Goal: Obtain resource: Download file/media

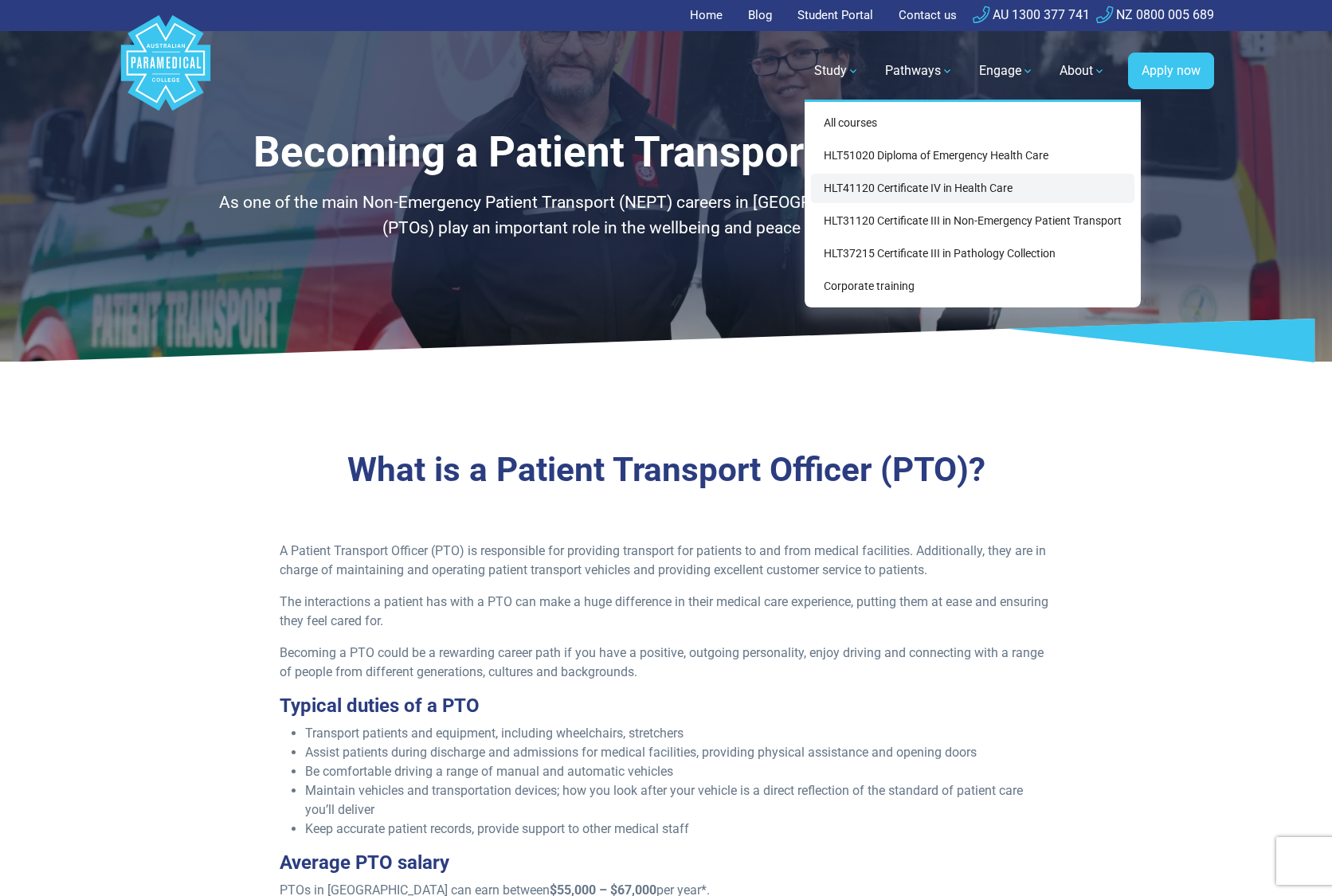
click at [912, 181] on link "HLT41120 Certificate IV in Health Care" at bounding box center [973, 188] width 323 height 29
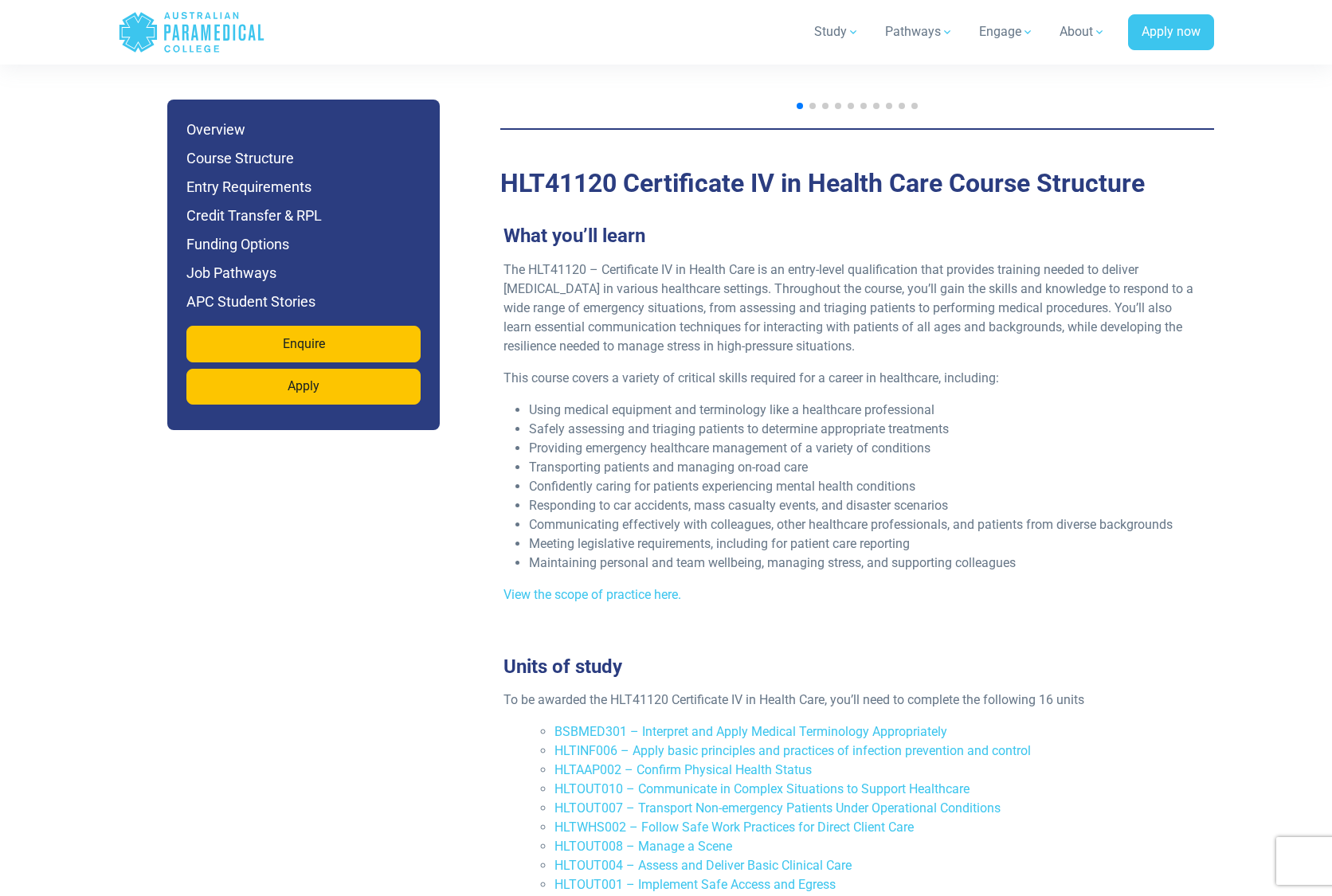
scroll to position [1891, 0]
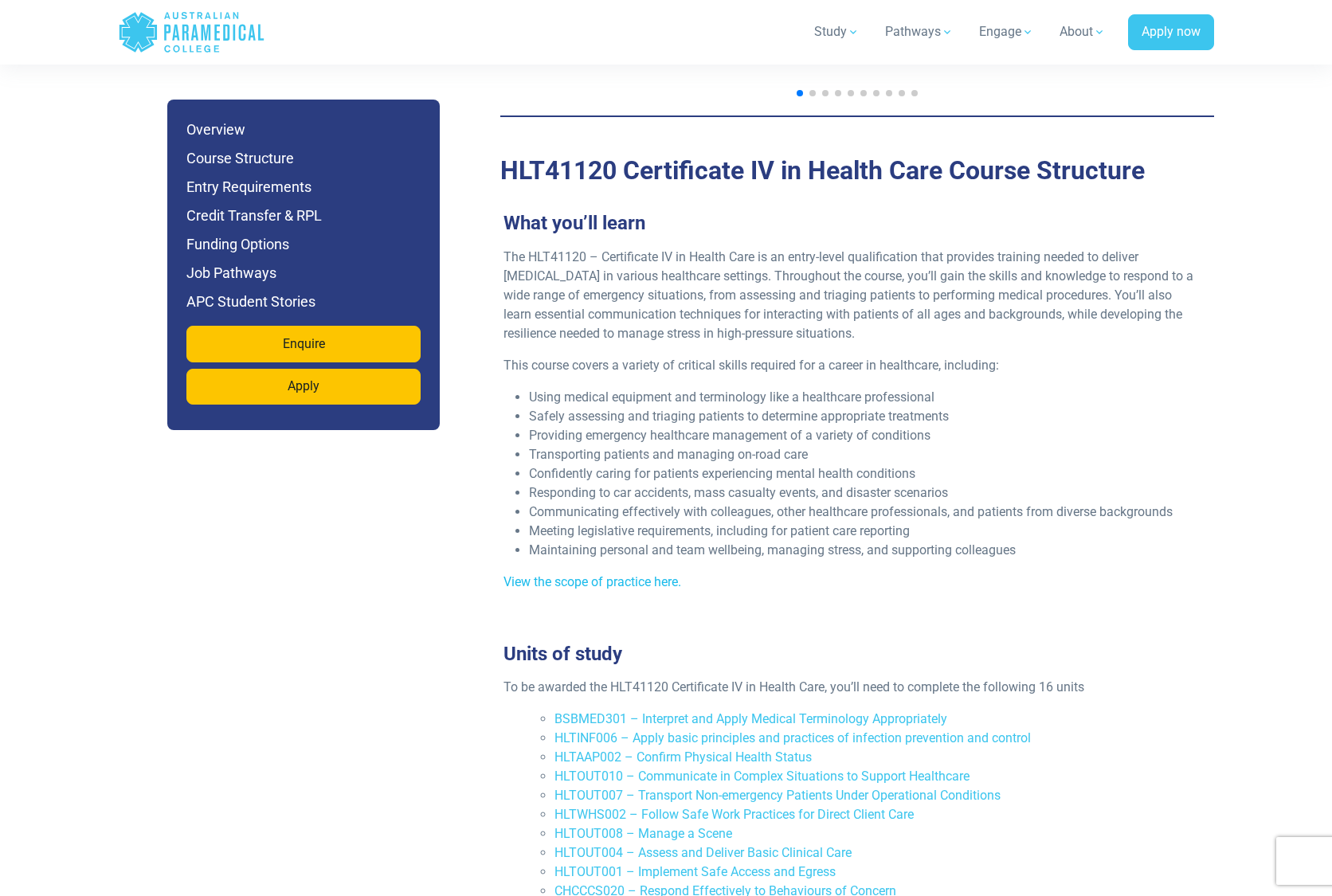
click at [636, 575] on link "View the scope of practice here." at bounding box center [593, 582] width 178 height 15
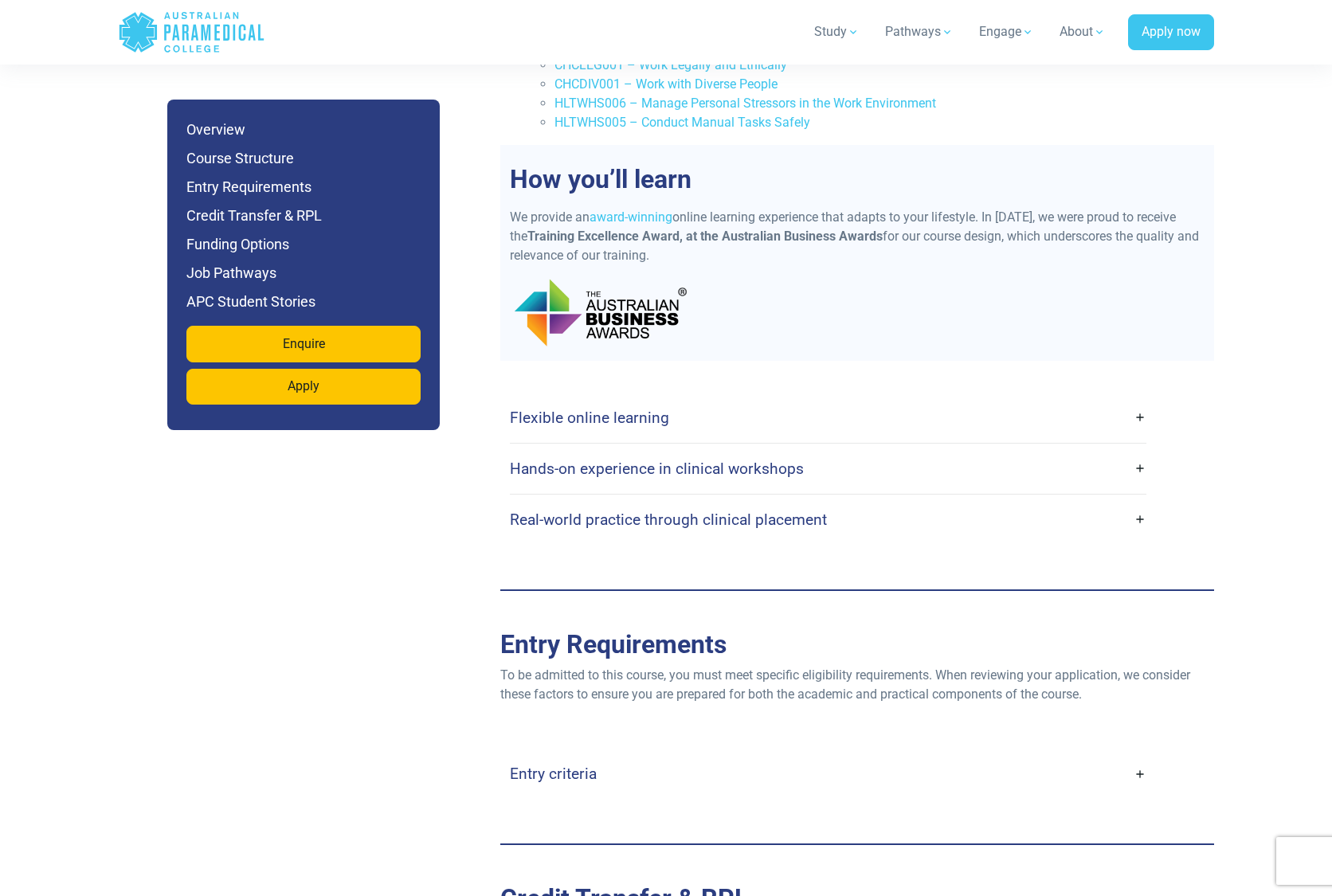
scroll to position [2795, 0]
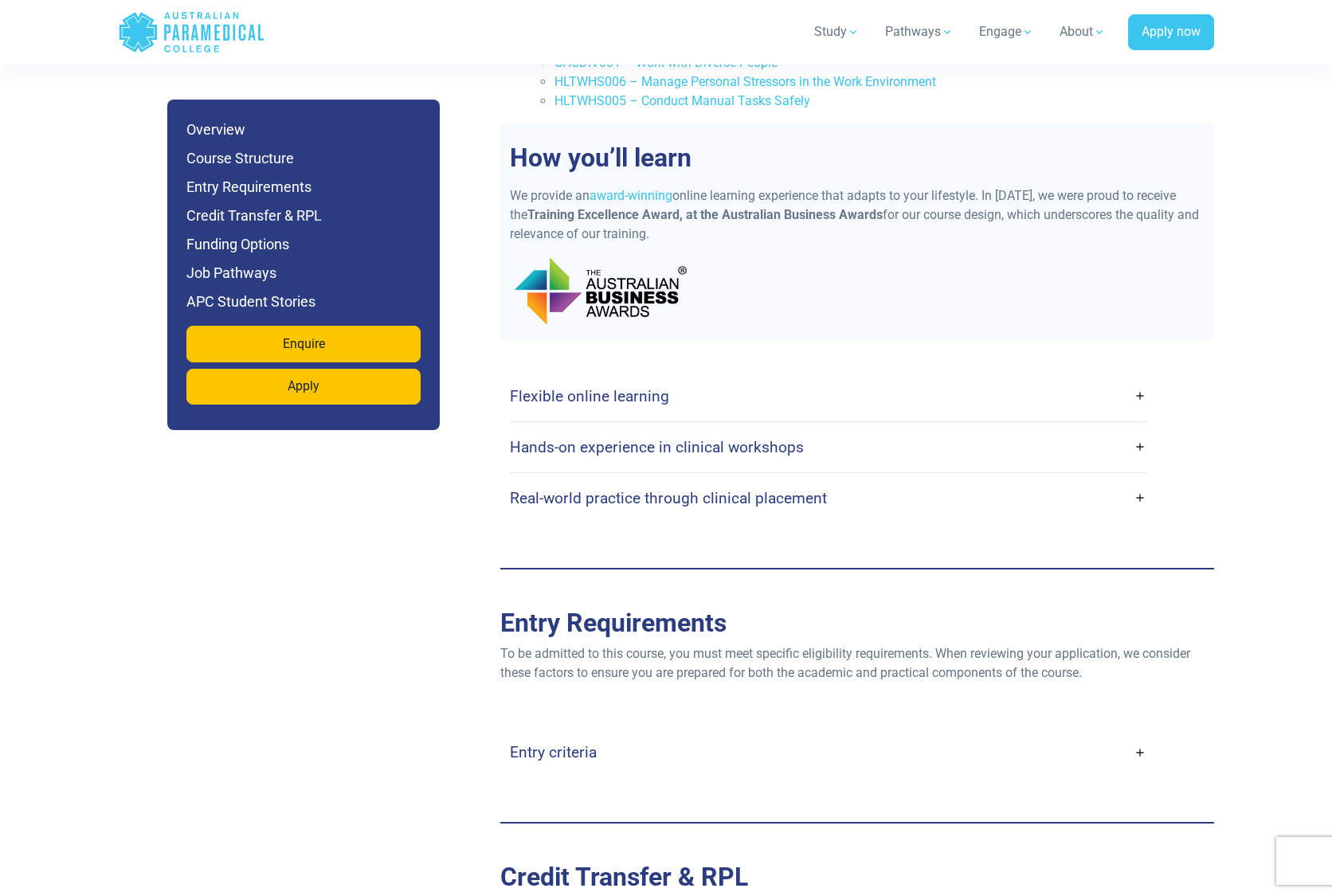
click at [1142, 378] on link "Flexible online learning" at bounding box center [828, 396] width 637 height 38
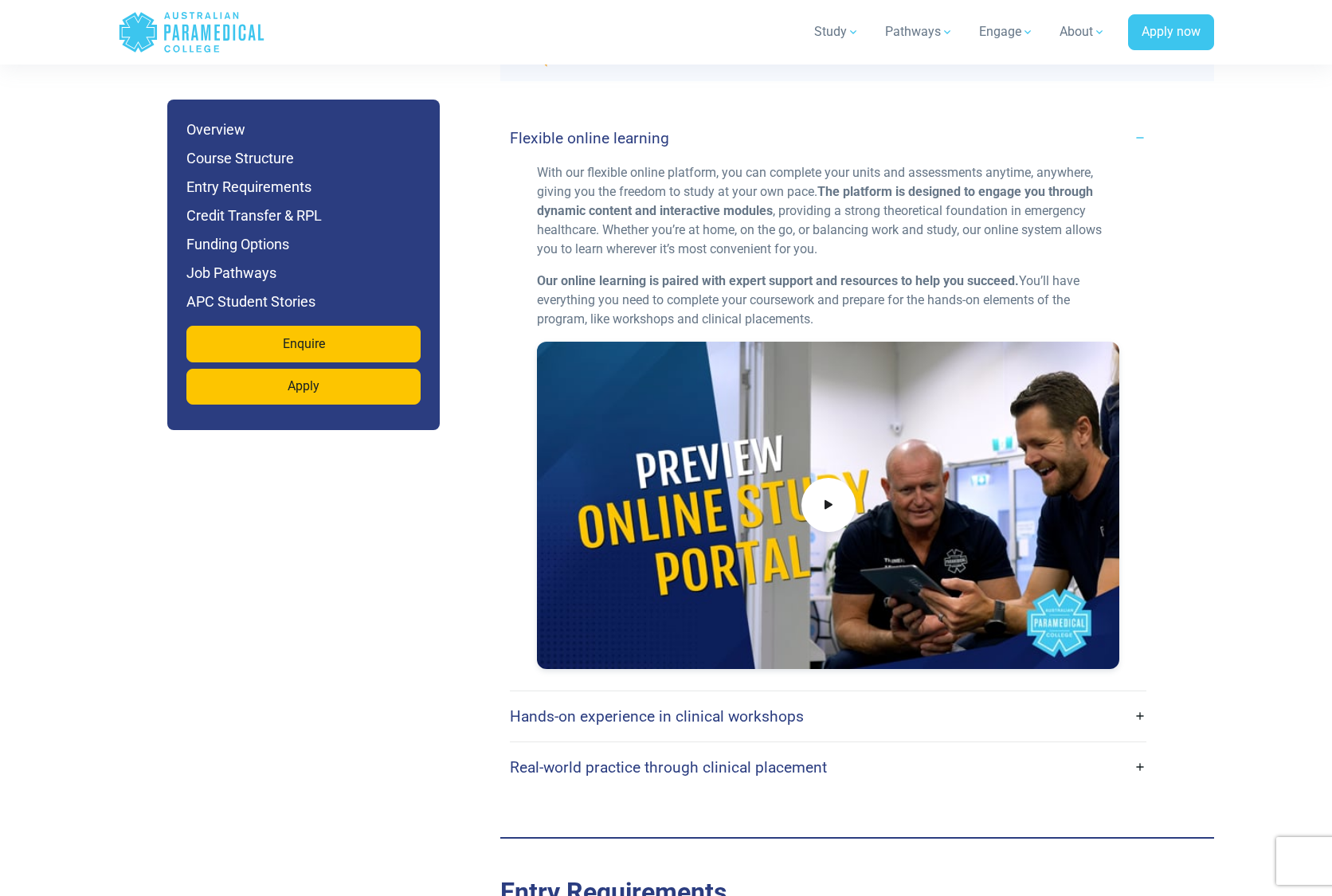
scroll to position [3098, 0]
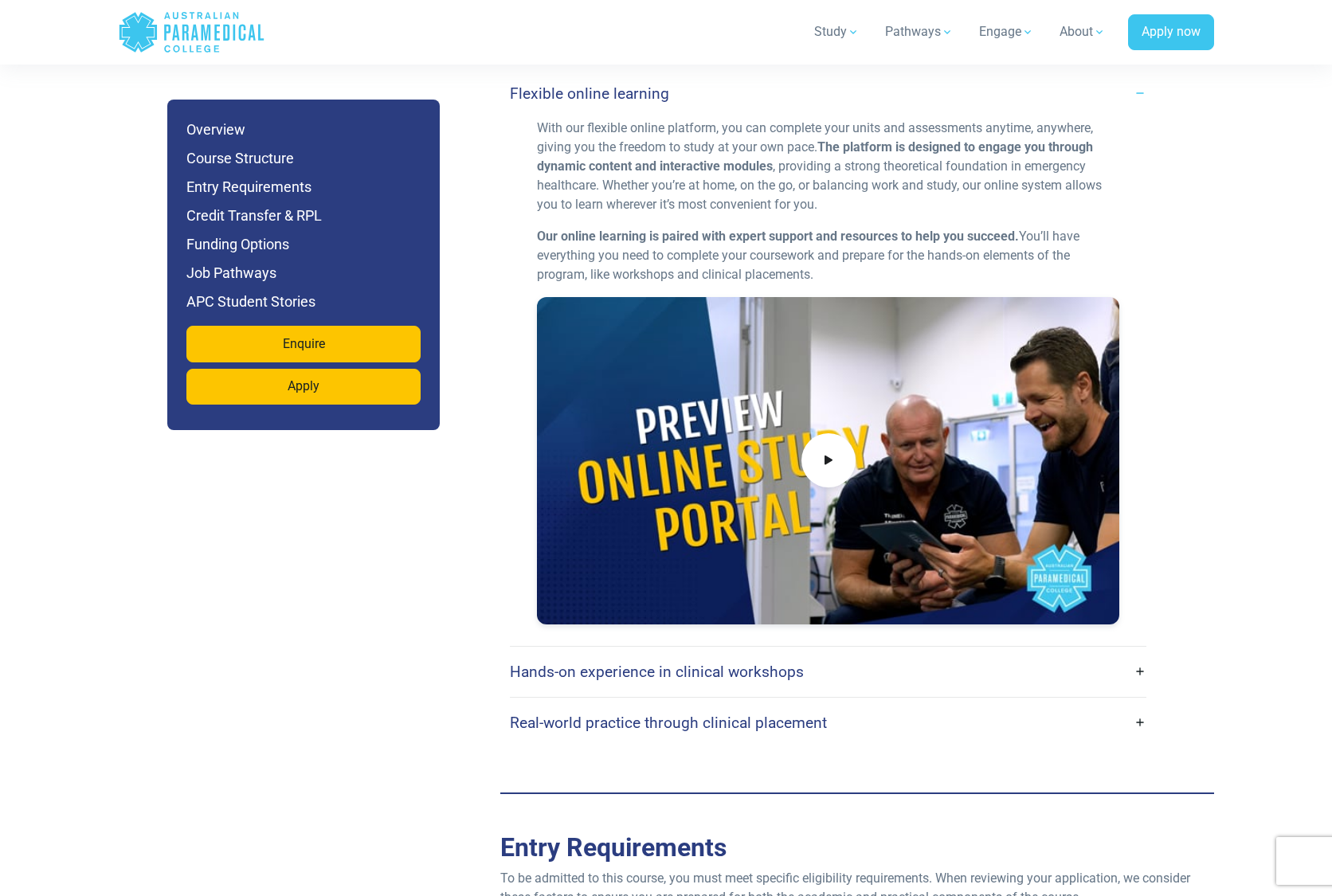
click at [1142, 654] on link "Hands-on experience in clinical workshops" at bounding box center [828, 672] width 637 height 38
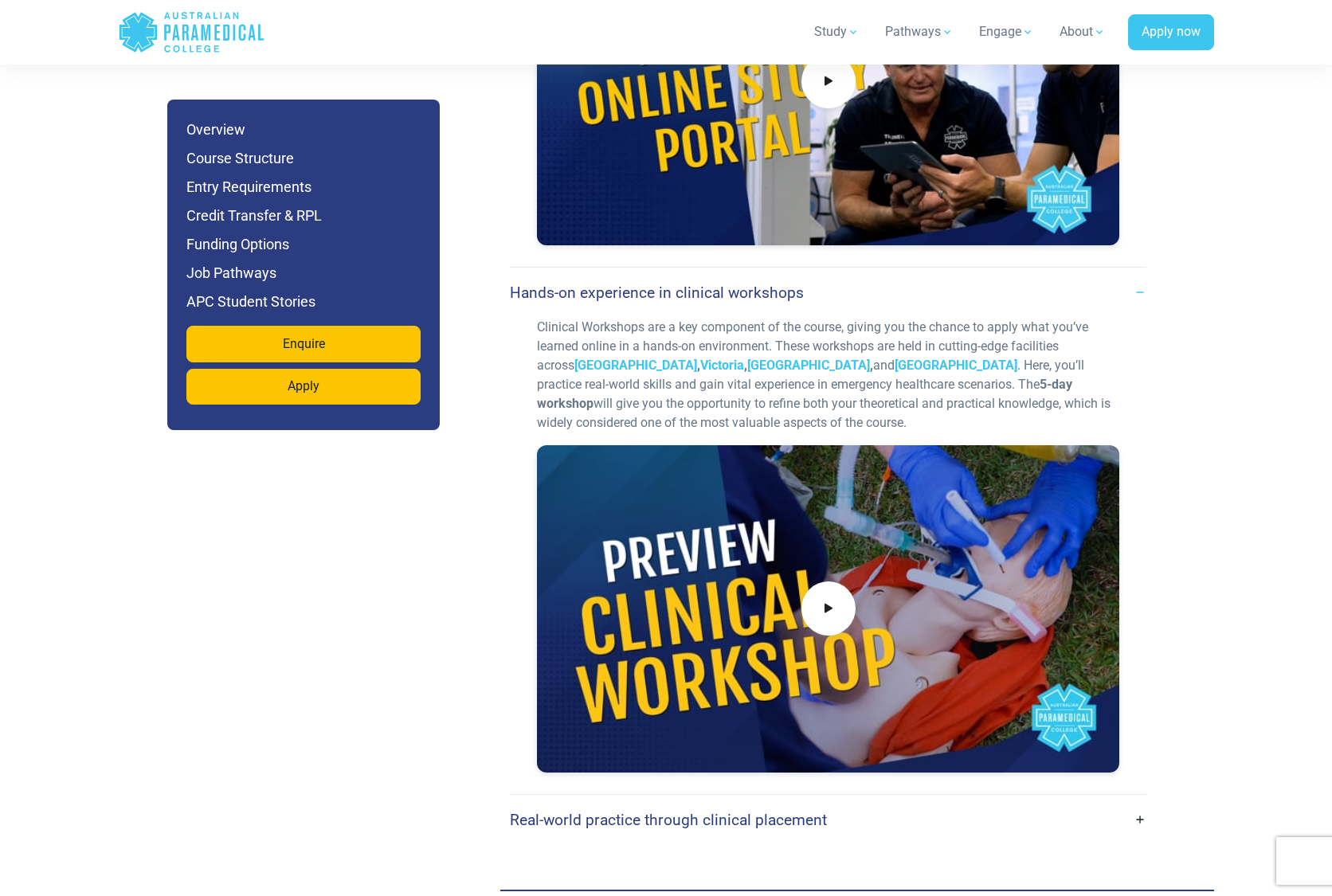
scroll to position [3479, 0]
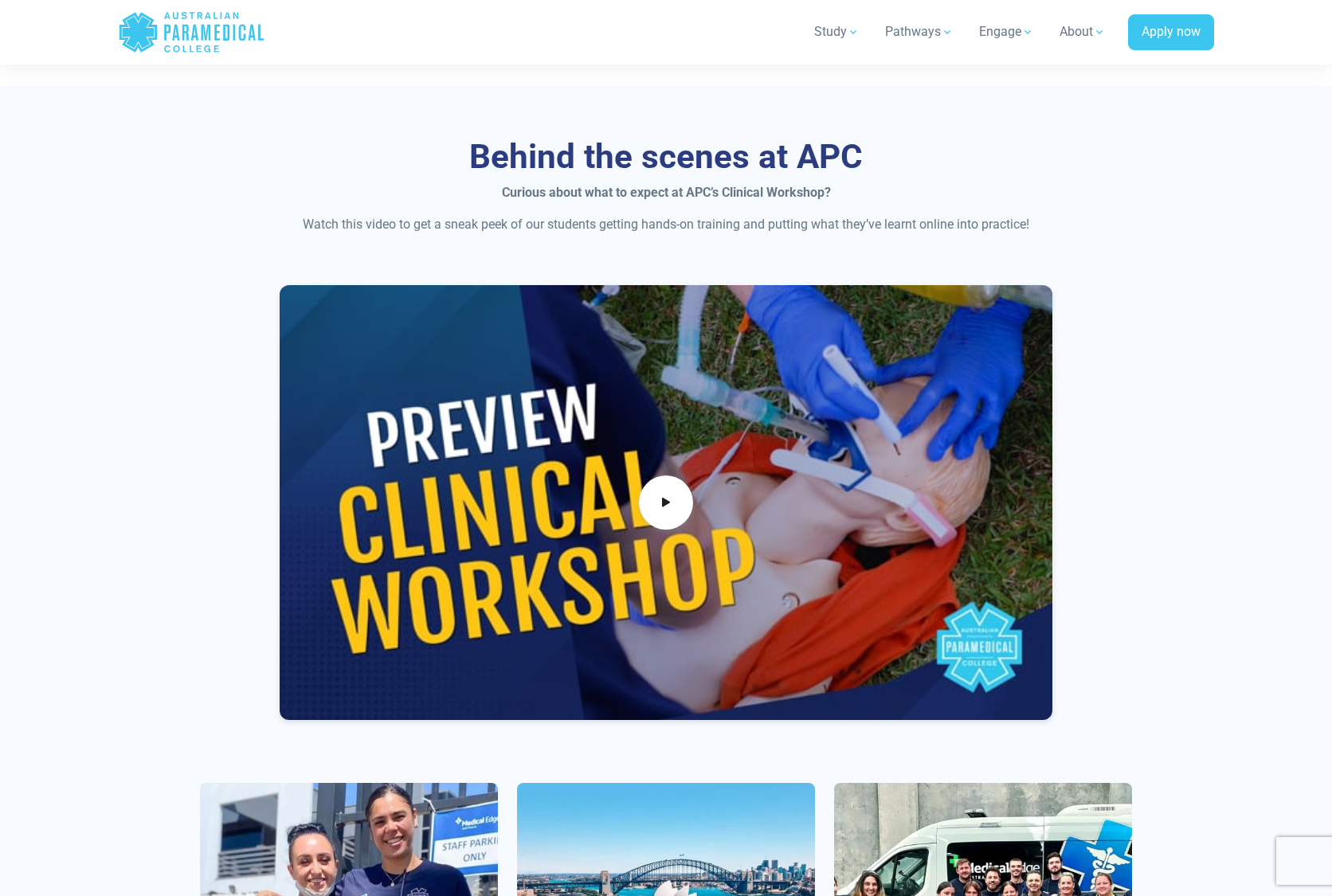
scroll to position [951, 0]
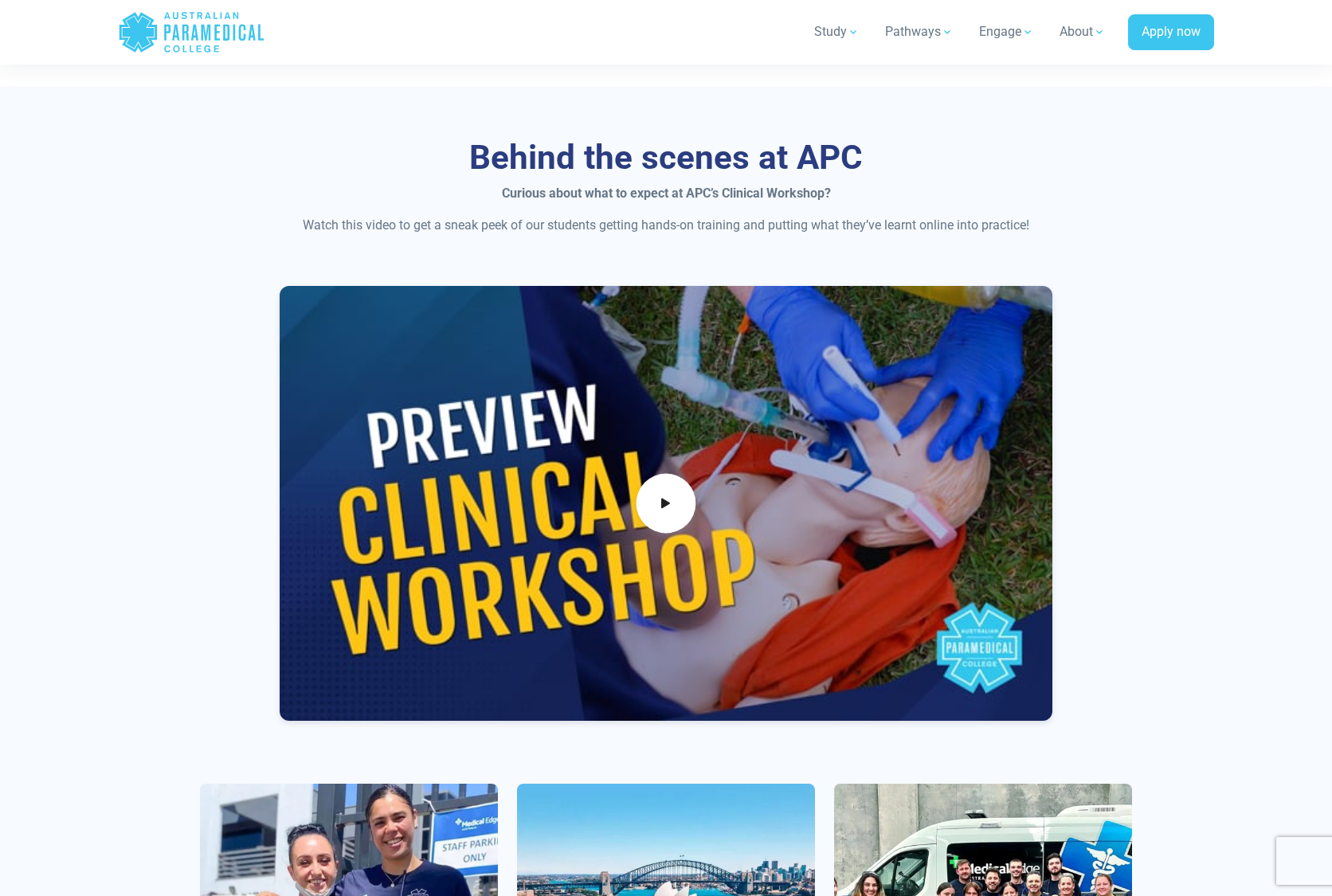
drag, startPoint x: 627, startPoint y: 470, endPoint x: 650, endPoint y: 471, distance: 23.0
click at [629, 470] on div at bounding box center [666, 503] width 774 height 435
click at [653, 474] on span at bounding box center [666, 503] width 60 height 60
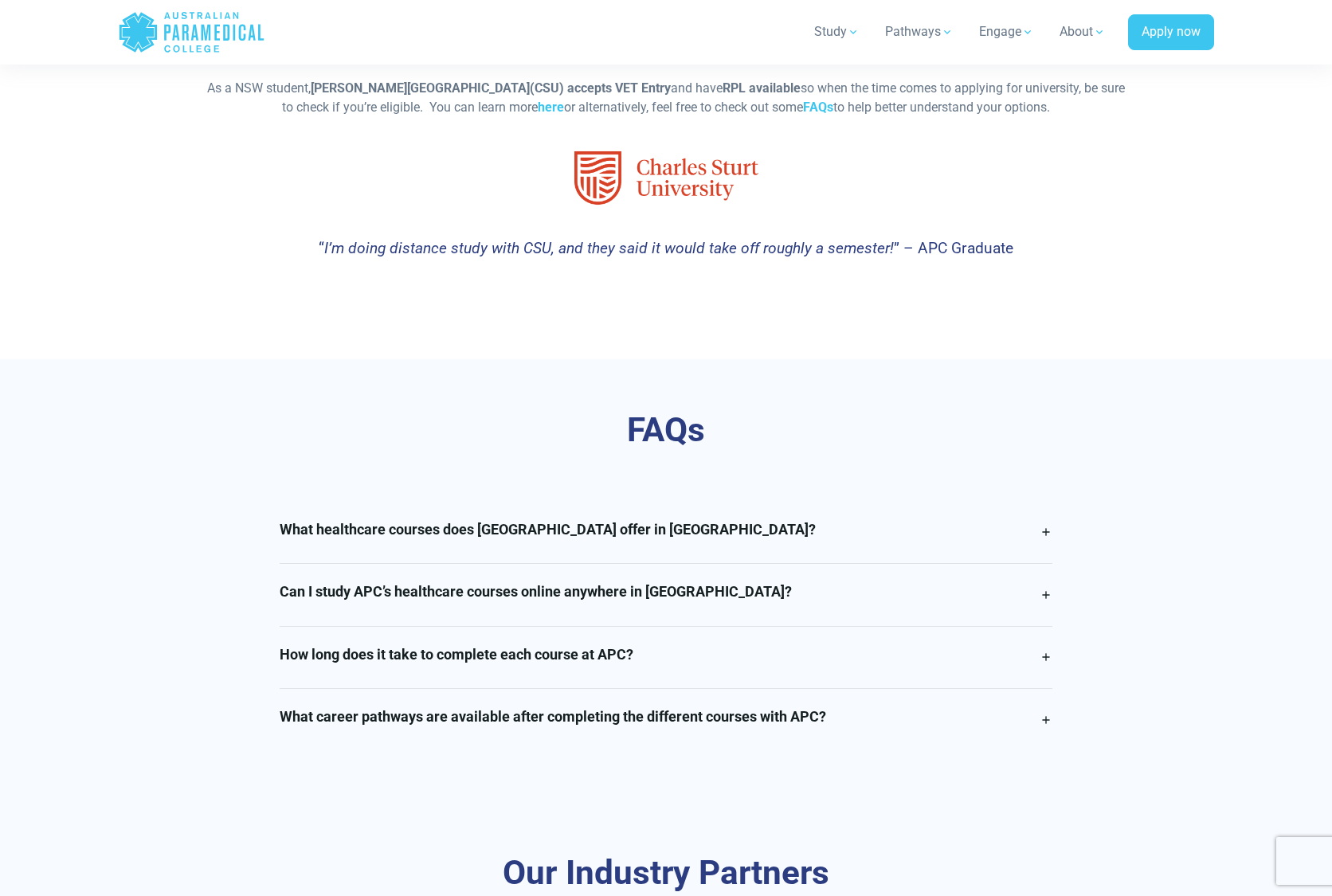
scroll to position [3528, 0]
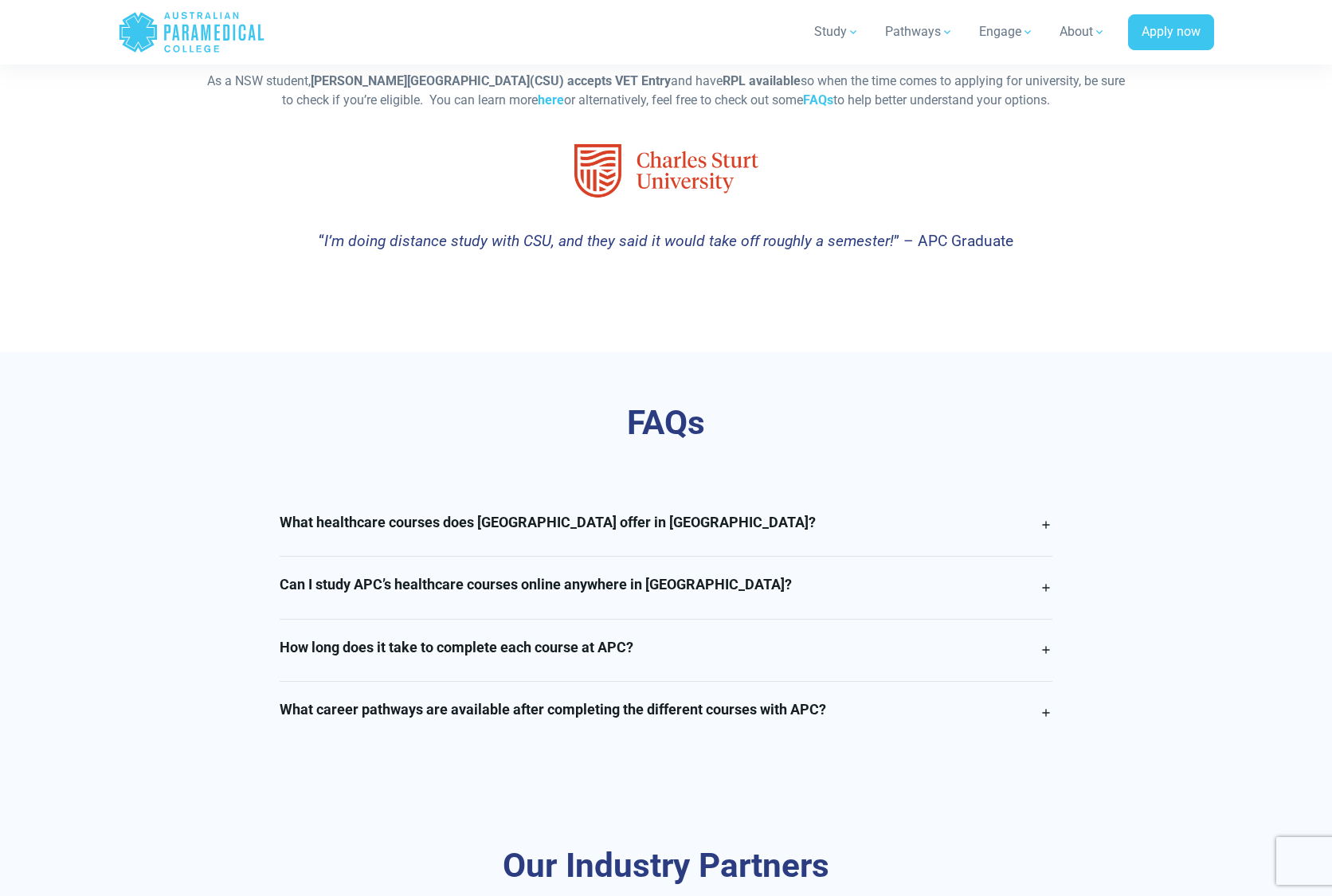
click at [1048, 495] on link "What healthcare courses does Australian Paramedical College offer in NSW?" at bounding box center [666, 526] width 774 height 62
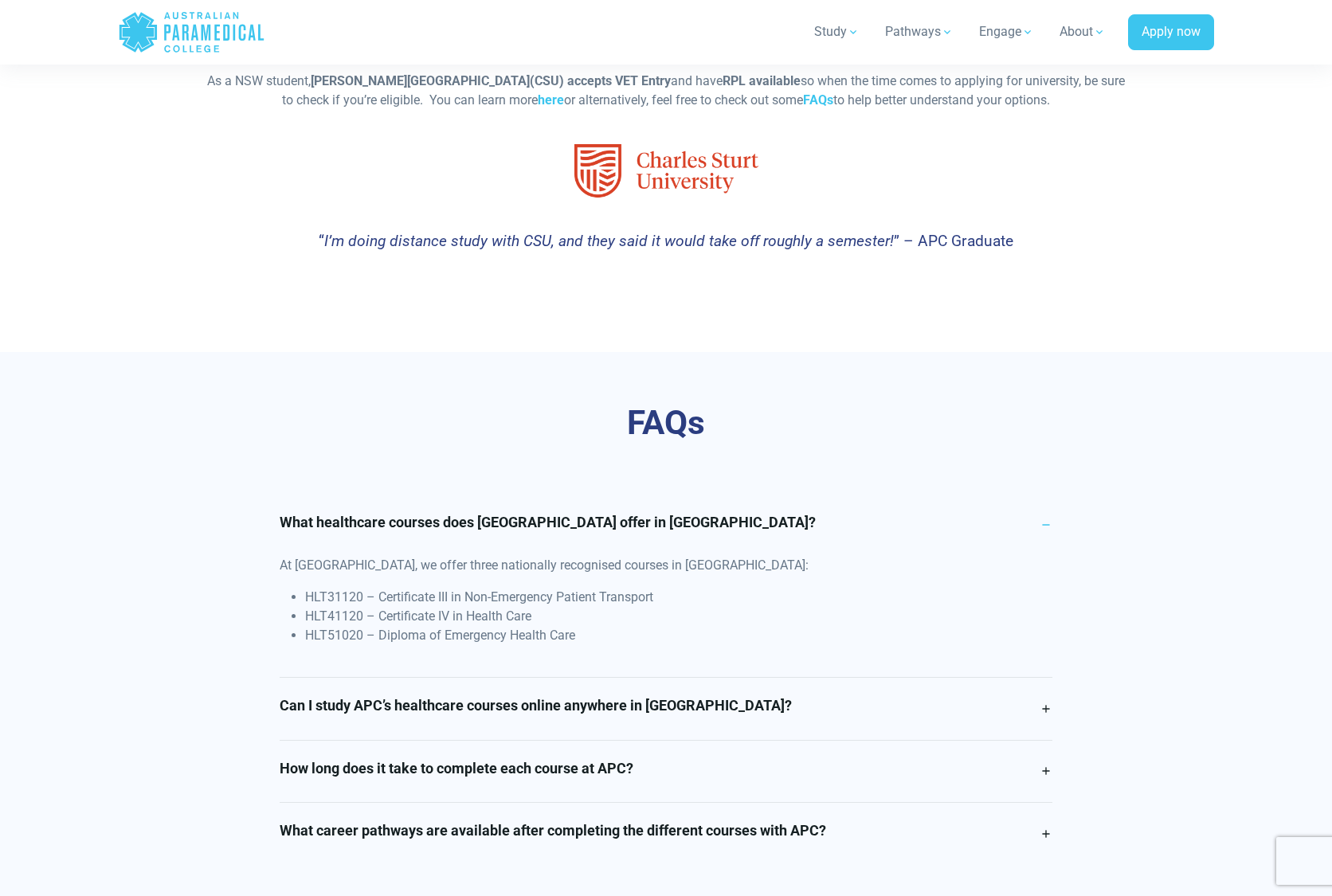
click at [1043, 678] on link "Can I study APC’s healthcare courses online anywhere in NSW?" at bounding box center [666, 709] width 774 height 62
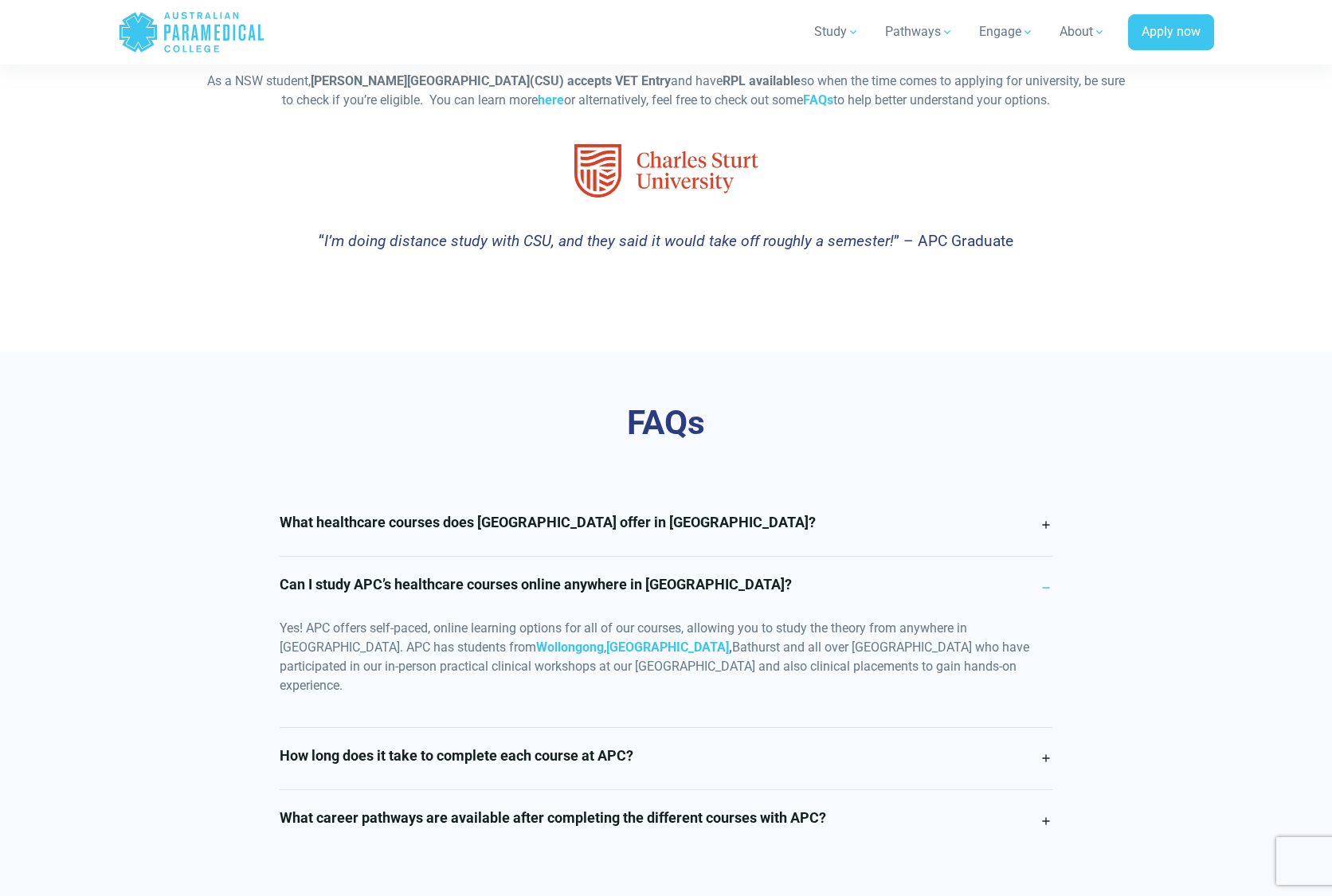
click at [1045, 728] on link "How long does it take to complete each course at APC?" at bounding box center [666, 759] width 774 height 62
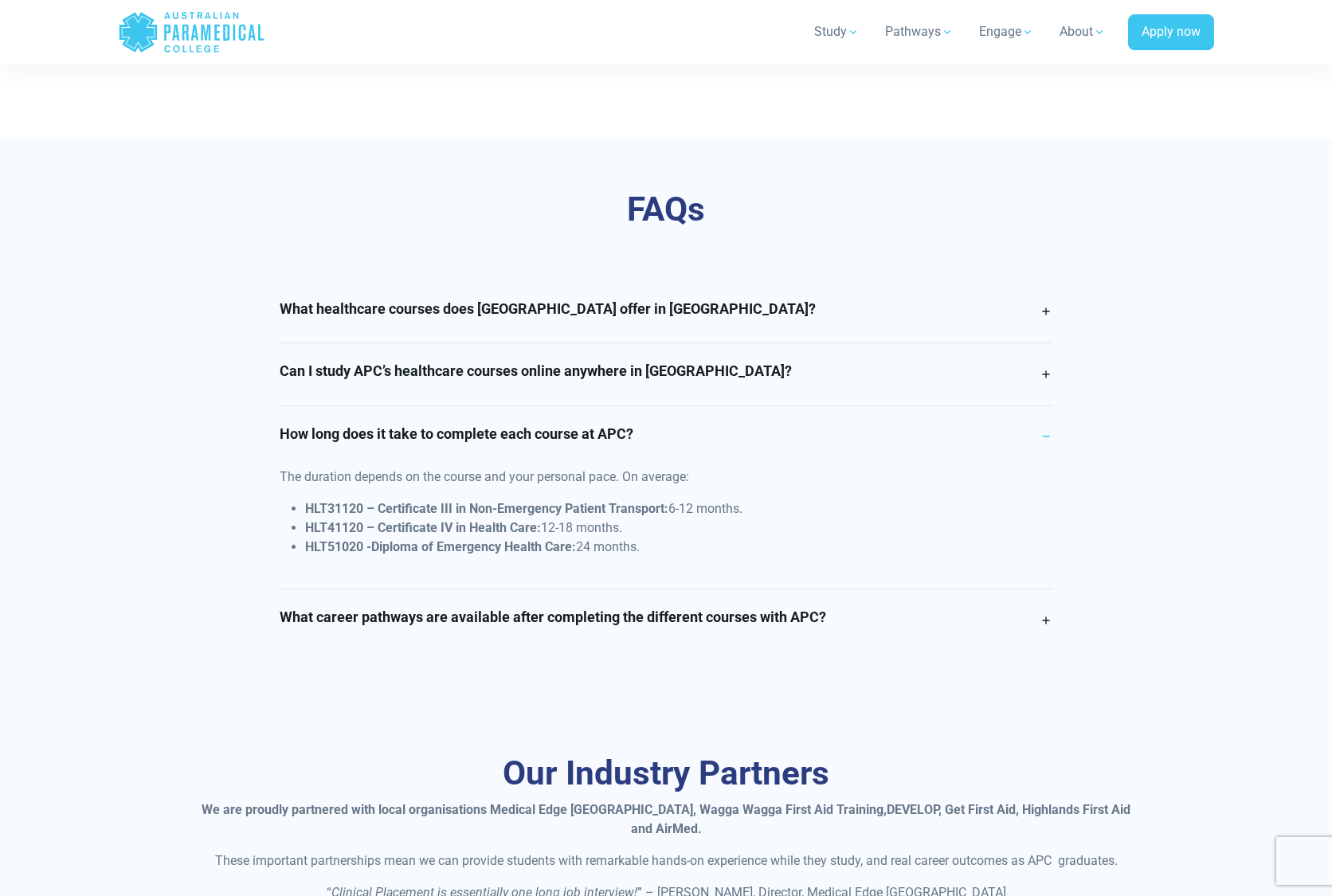
scroll to position [3746, 0]
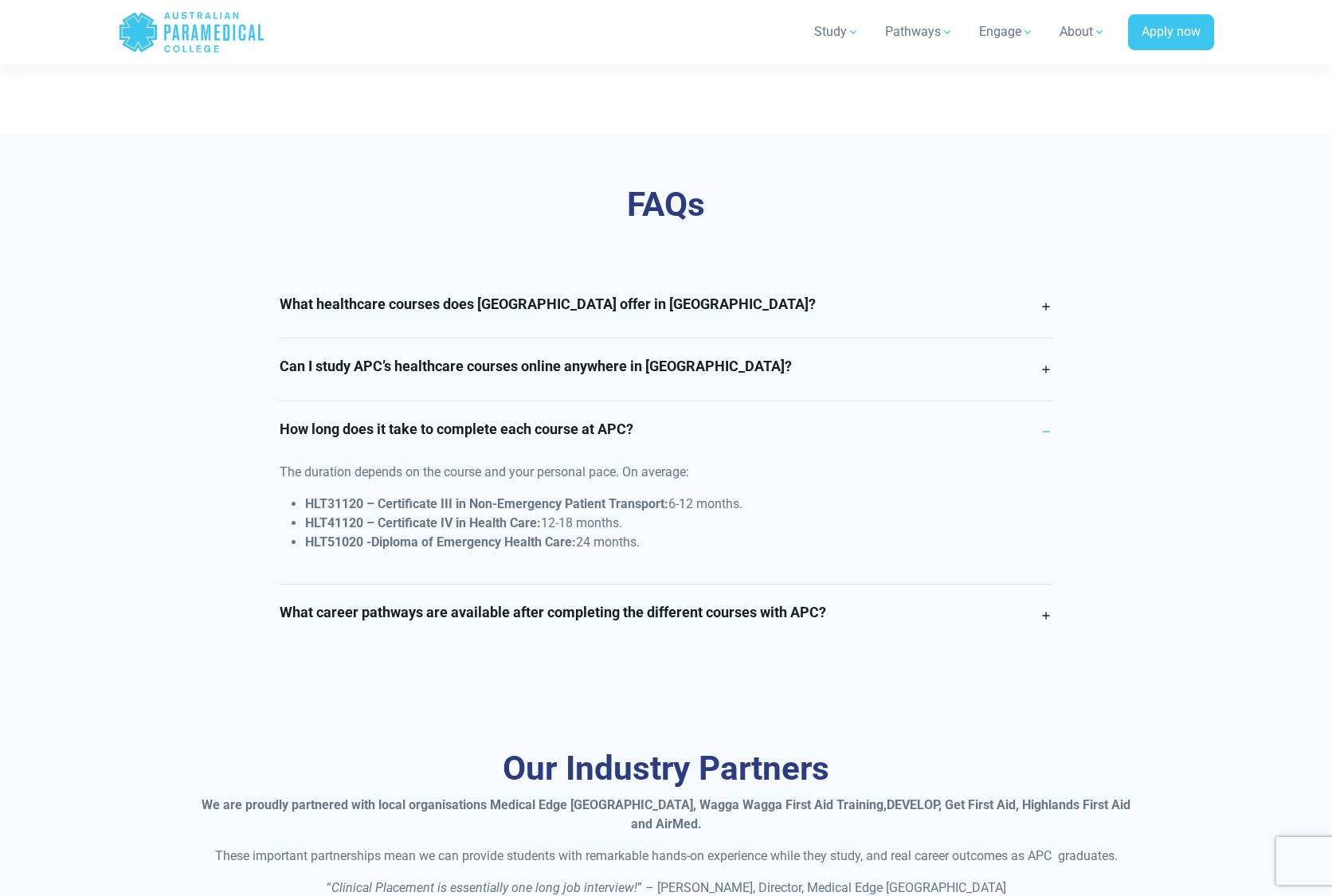
click at [1047, 585] on link "What career pathways are available after completing the different courses with …" at bounding box center [666, 616] width 774 height 62
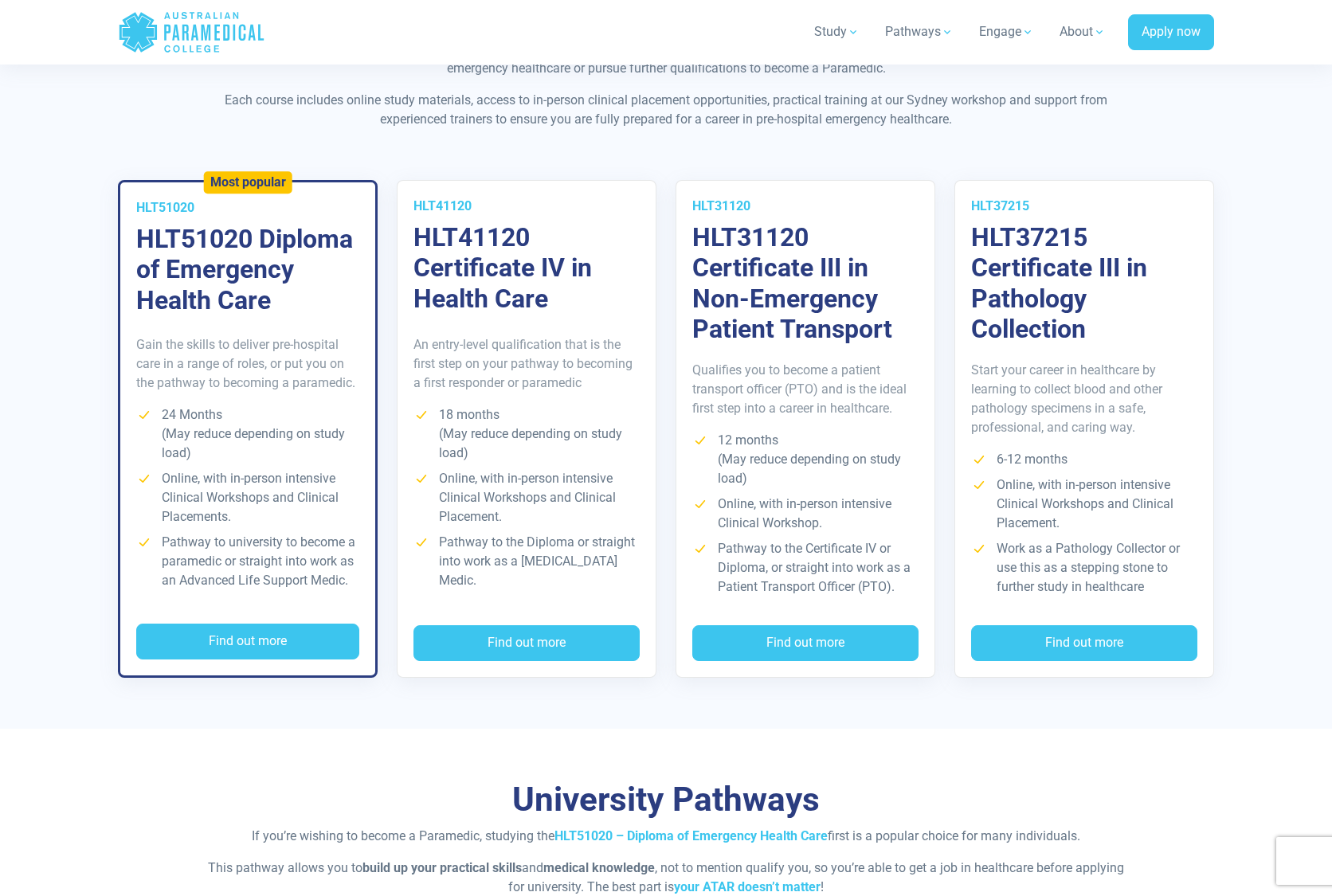
scroll to position [2699, 0]
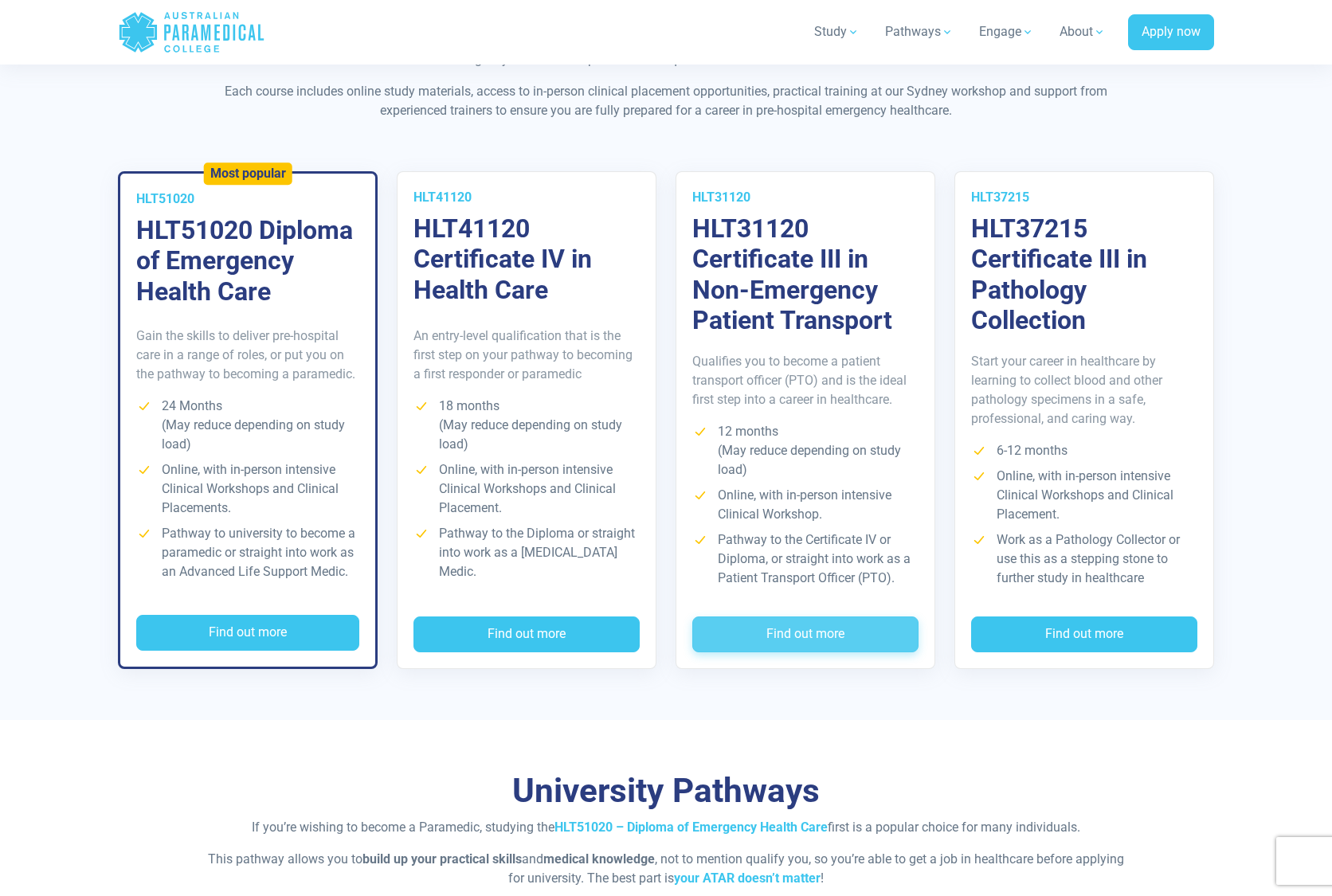
click at [812, 617] on button "Find out more" at bounding box center [806, 635] width 227 height 37
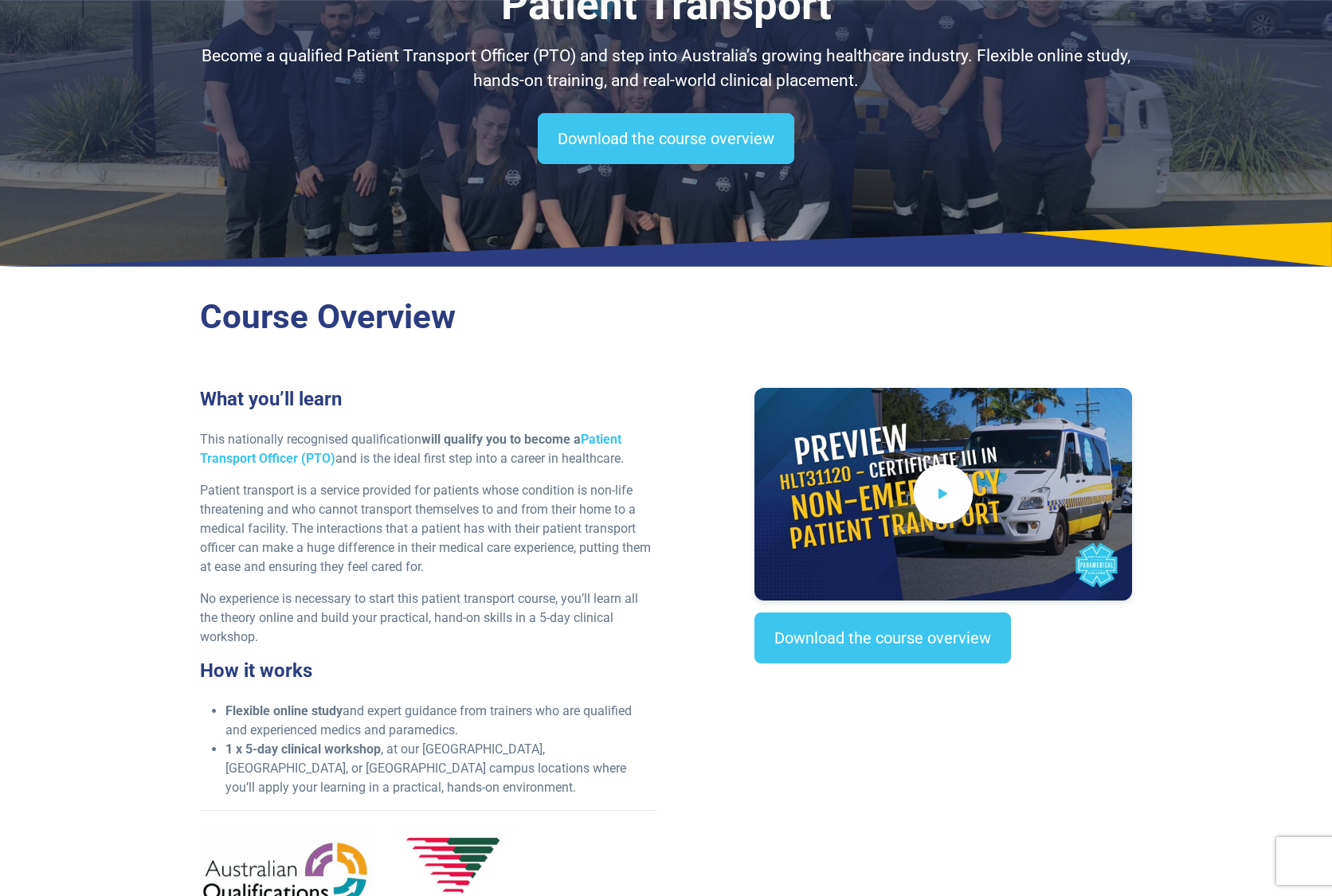
click at [950, 492] on icon at bounding box center [943, 493] width 18 height 26
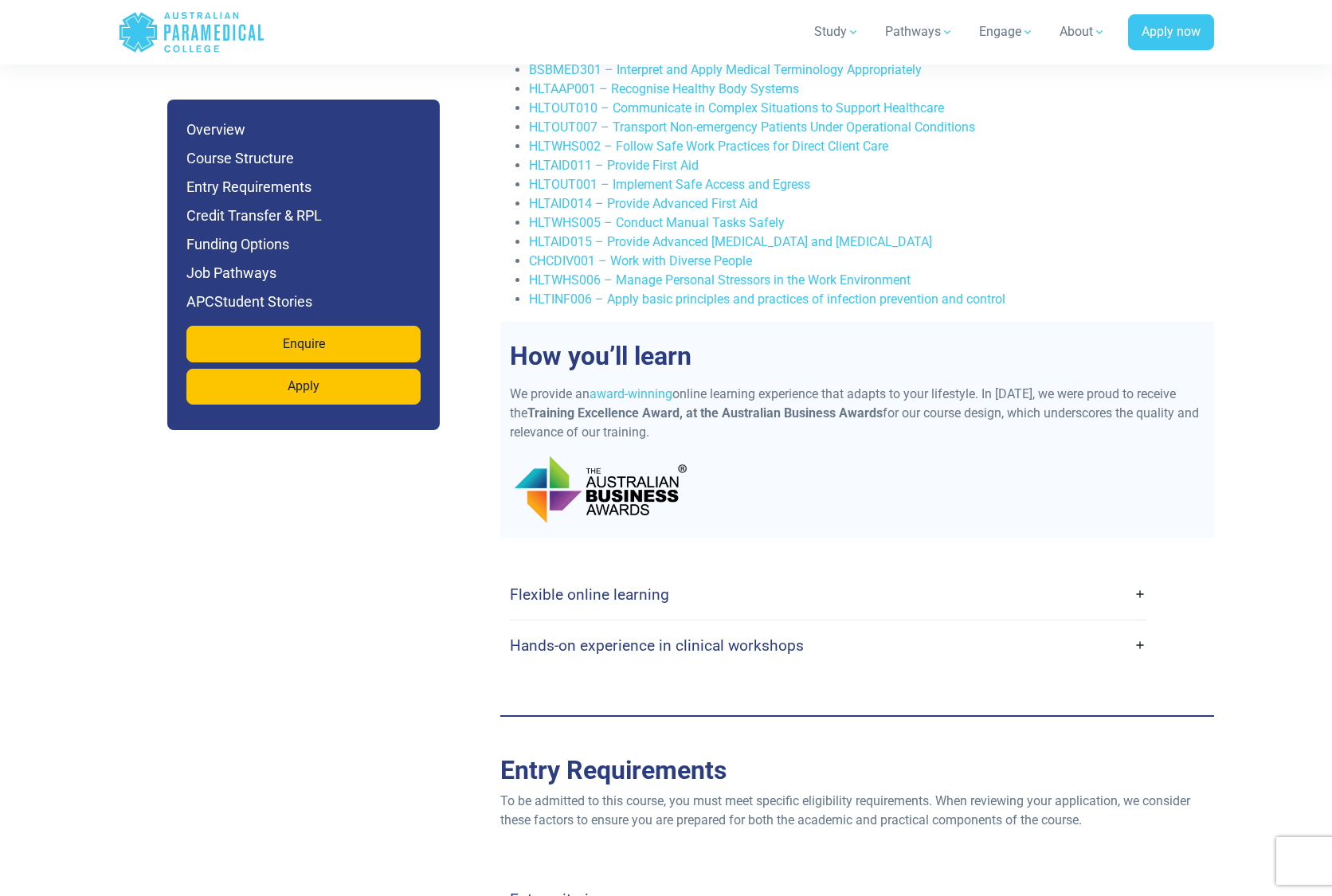
scroll to position [3264, 0]
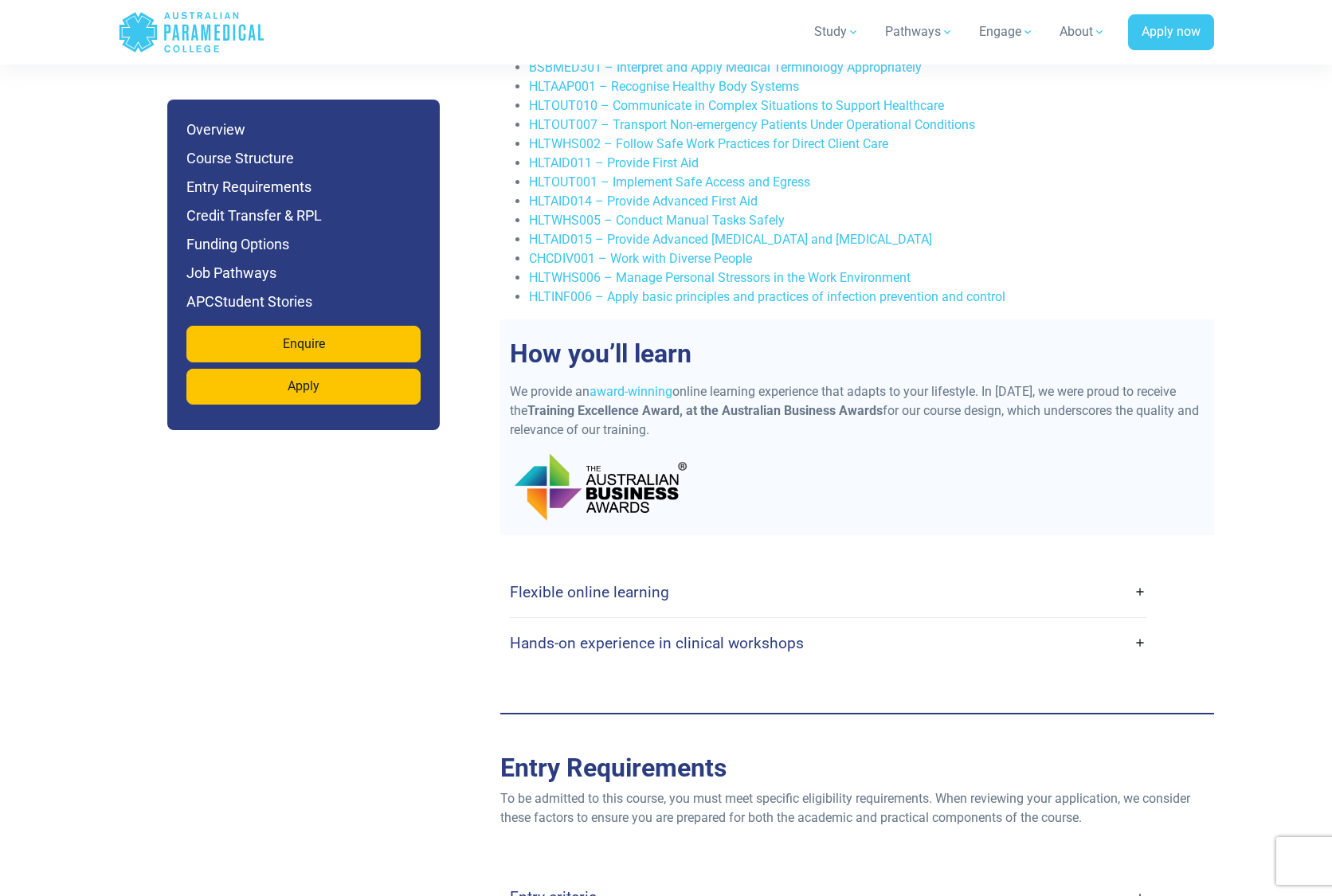
click at [1142, 574] on link "Flexible online learning" at bounding box center [828, 592] width 637 height 38
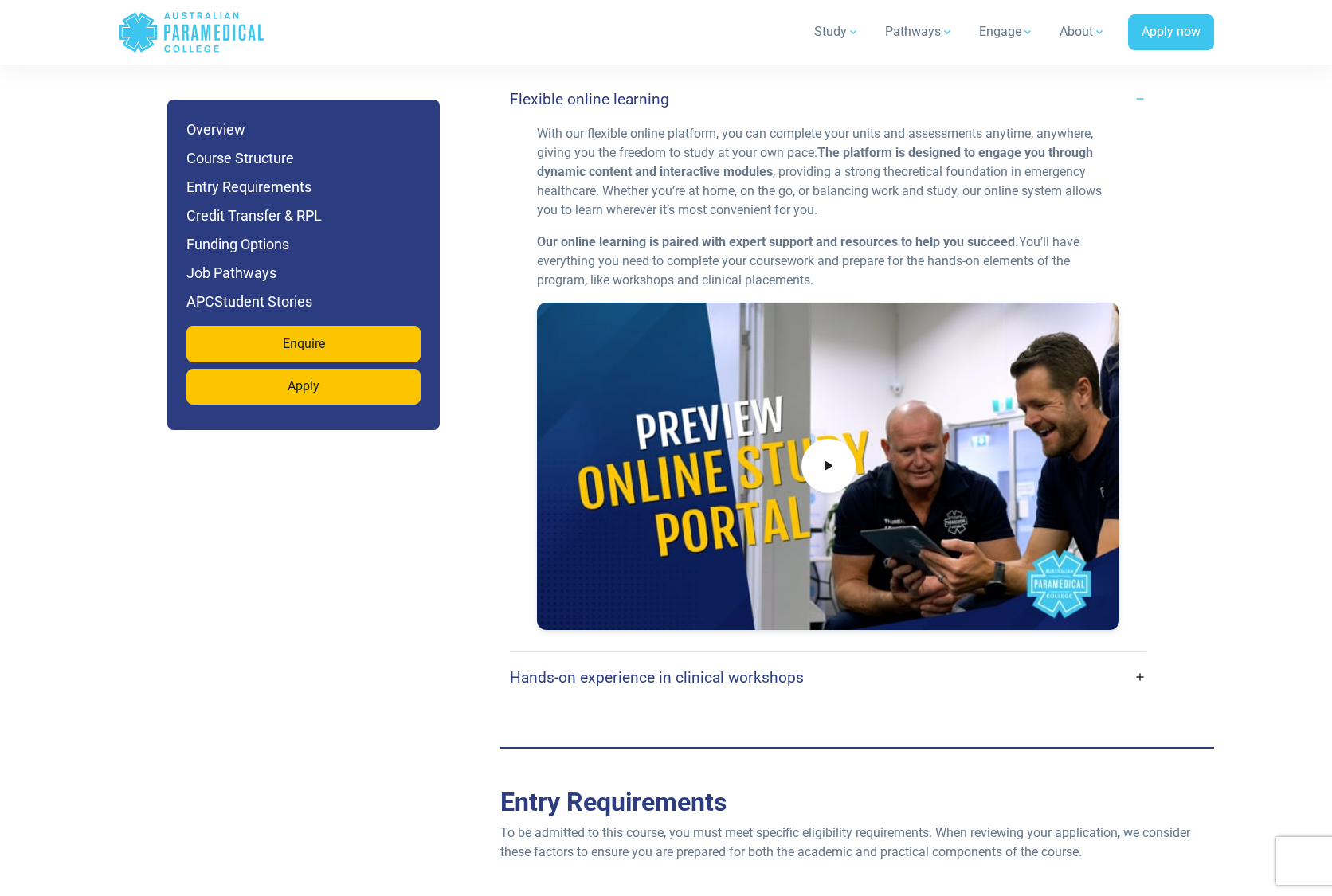
scroll to position [3763, 0]
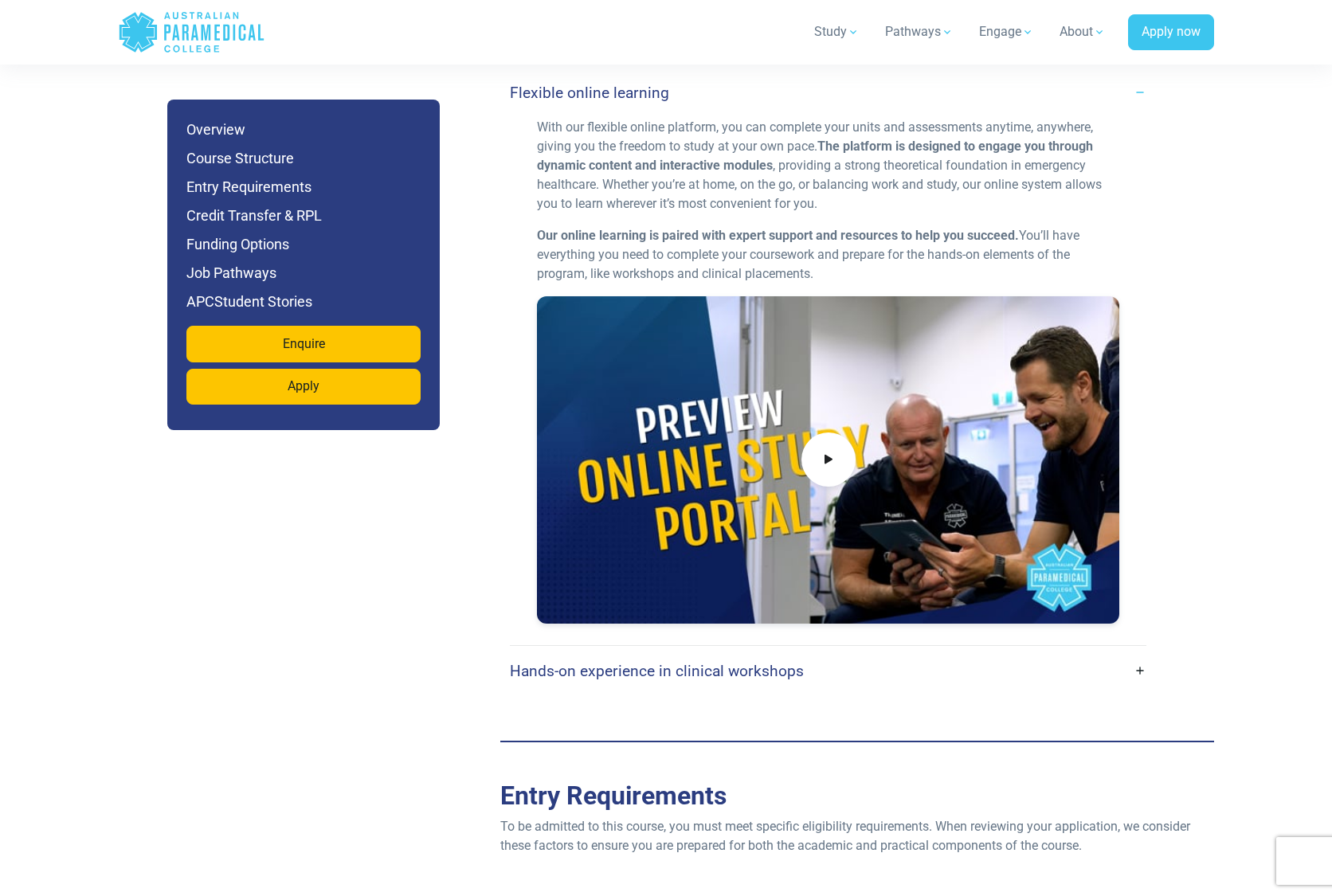
click at [1141, 653] on link "Hands-on experience in clinical workshops" at bounding box center [828, 671] width 637 height 38
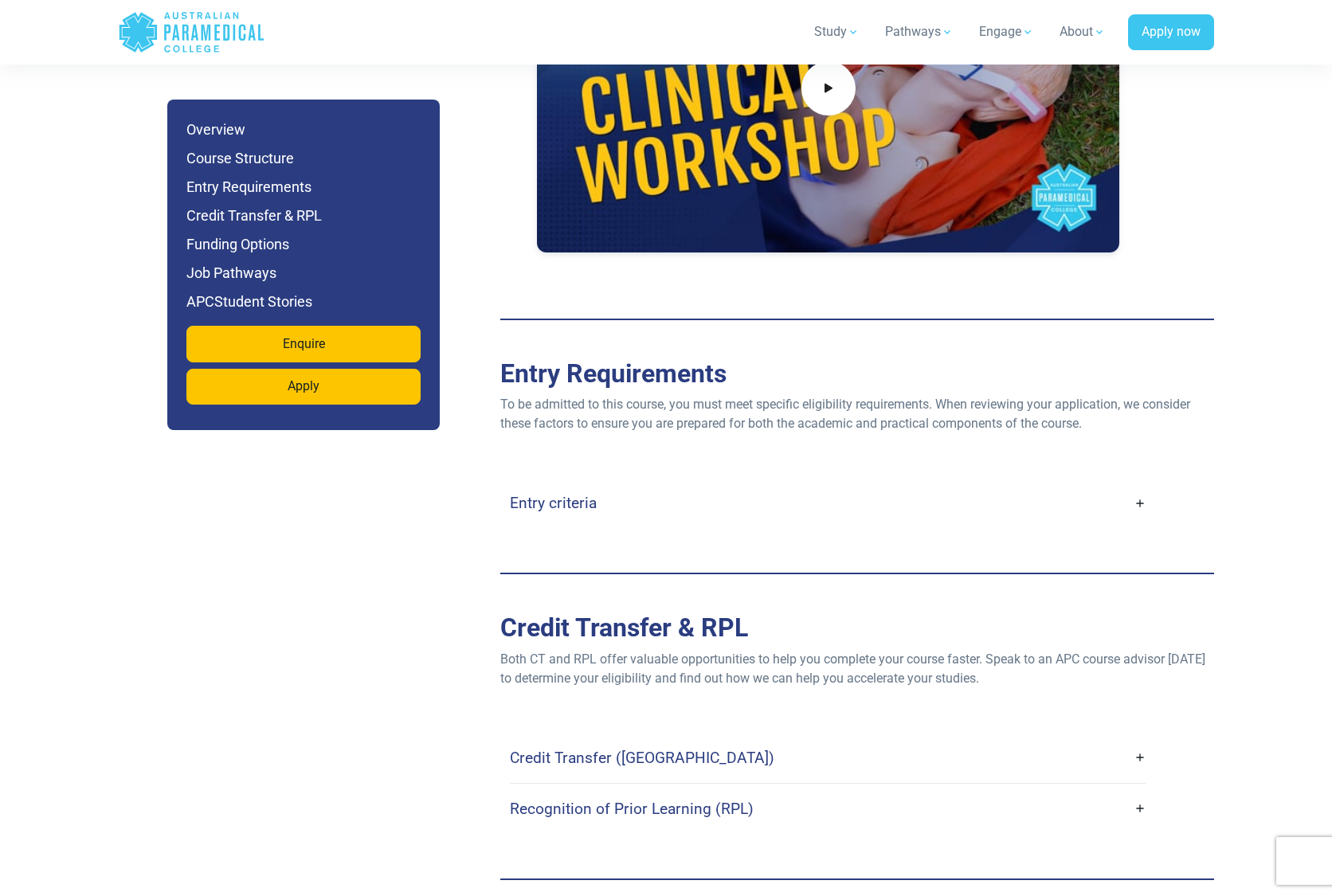
scroll to position [4665, 0]
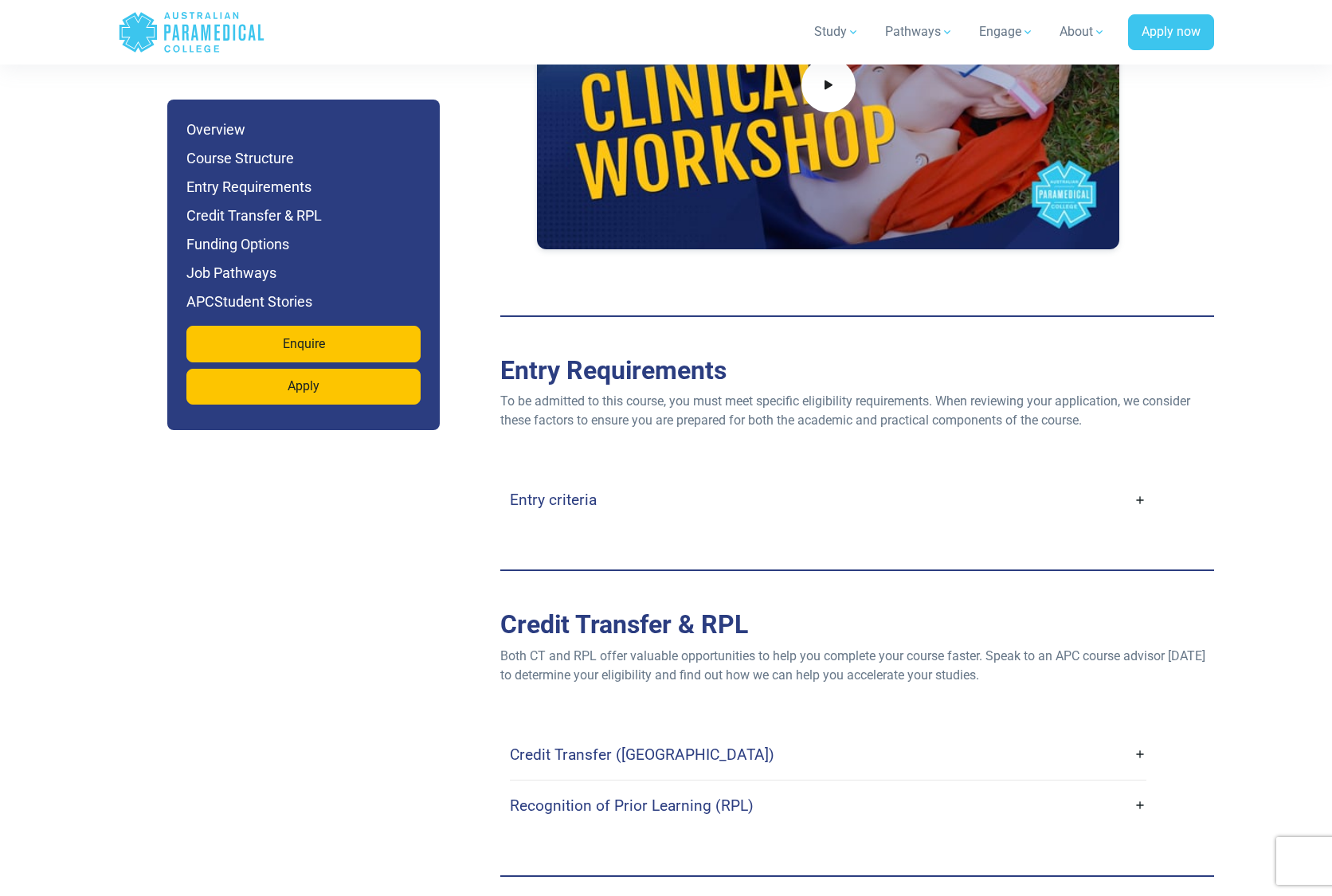
click at [1142, 481] on link "Entry criteria" at bounding box center [828, 499] width 637 height 38
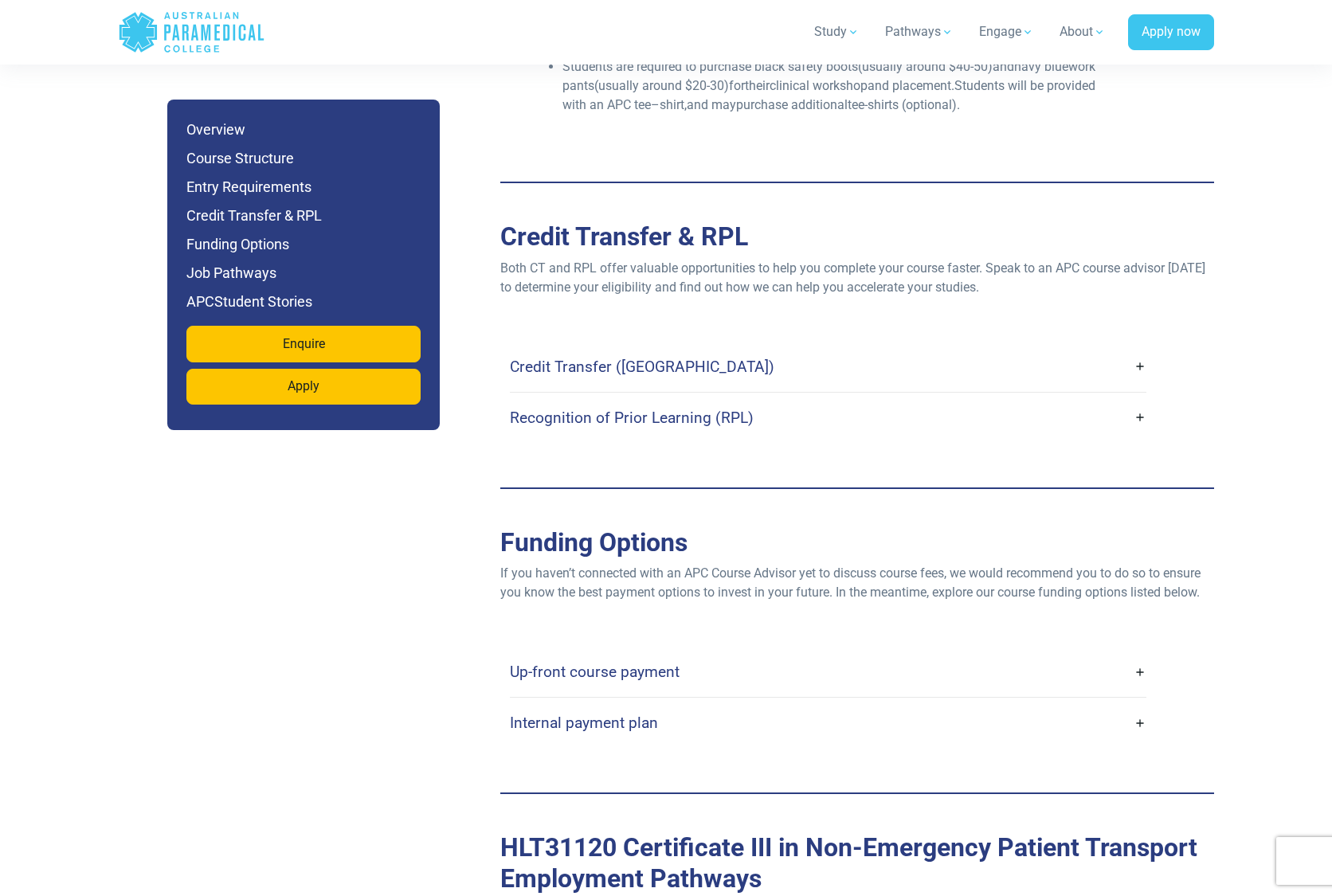
scroll to position [5541, 0]
click at [1141, 346] on link "Credit Transfer (CT)" at bounding box center [828, 365] width 637 height 38
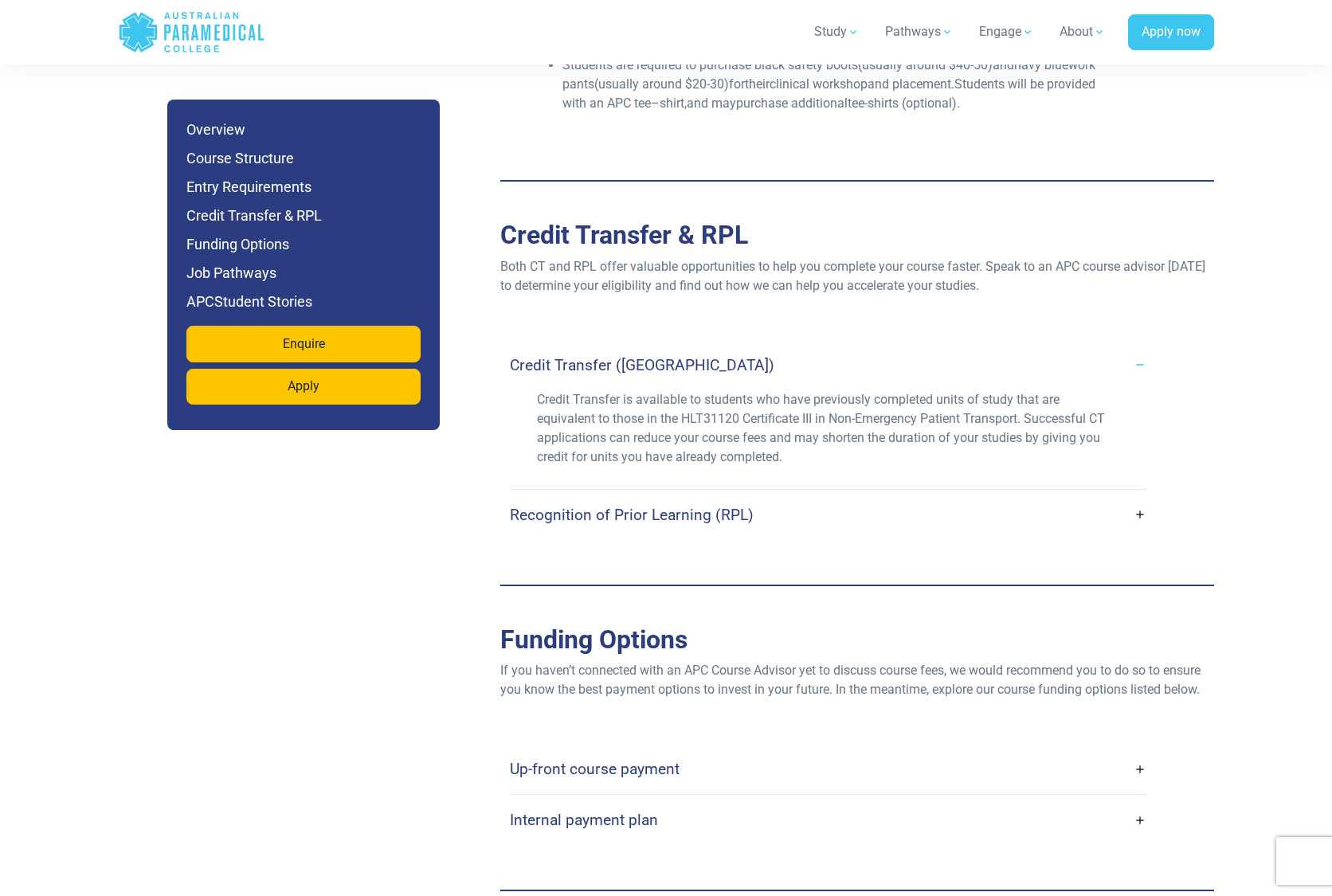
click at [1143, 496] on link "Recognition of Prior Learning (RPL)" at bounding box center [828, 514] width 637 height 38
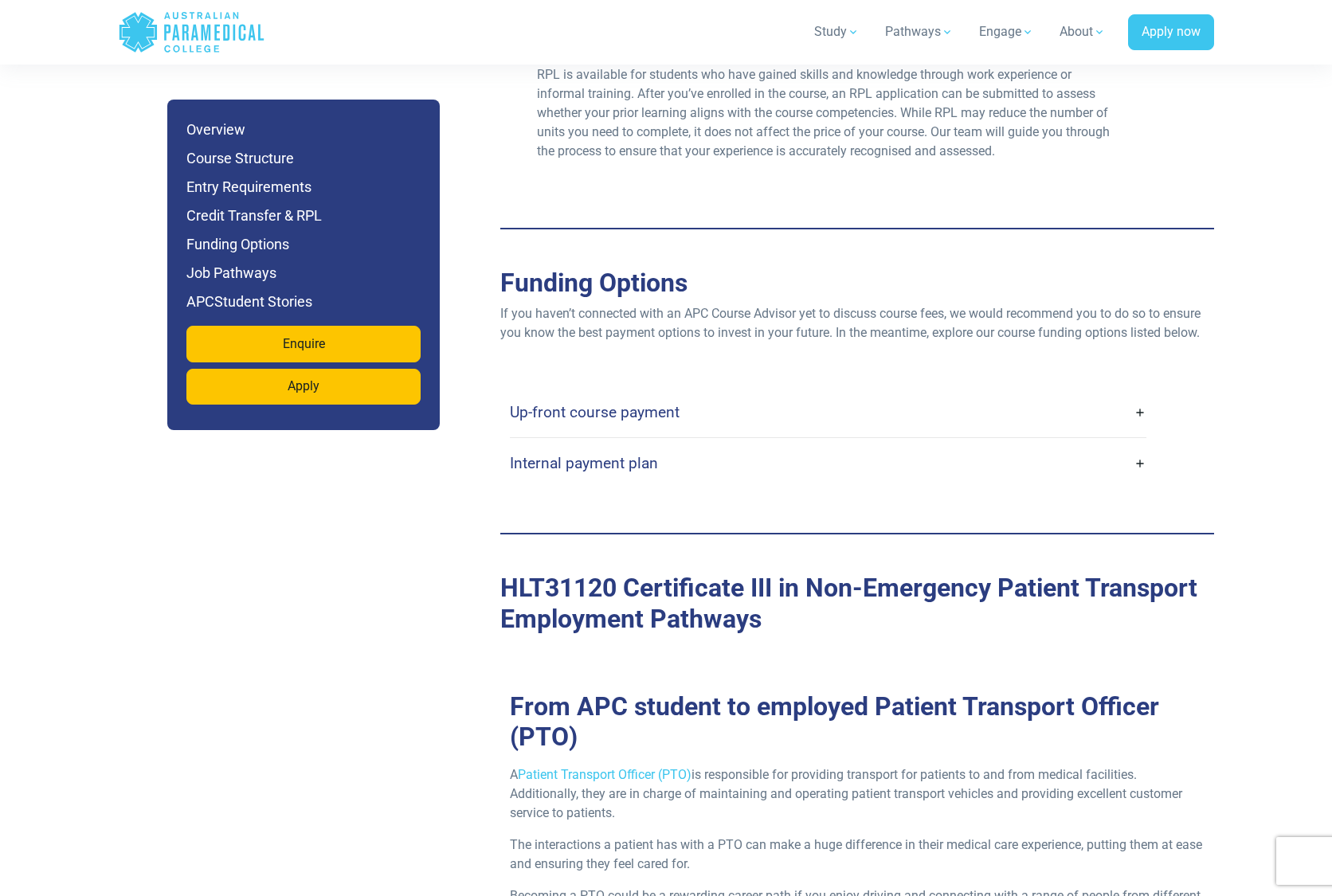
scroll to position [6038, 0]
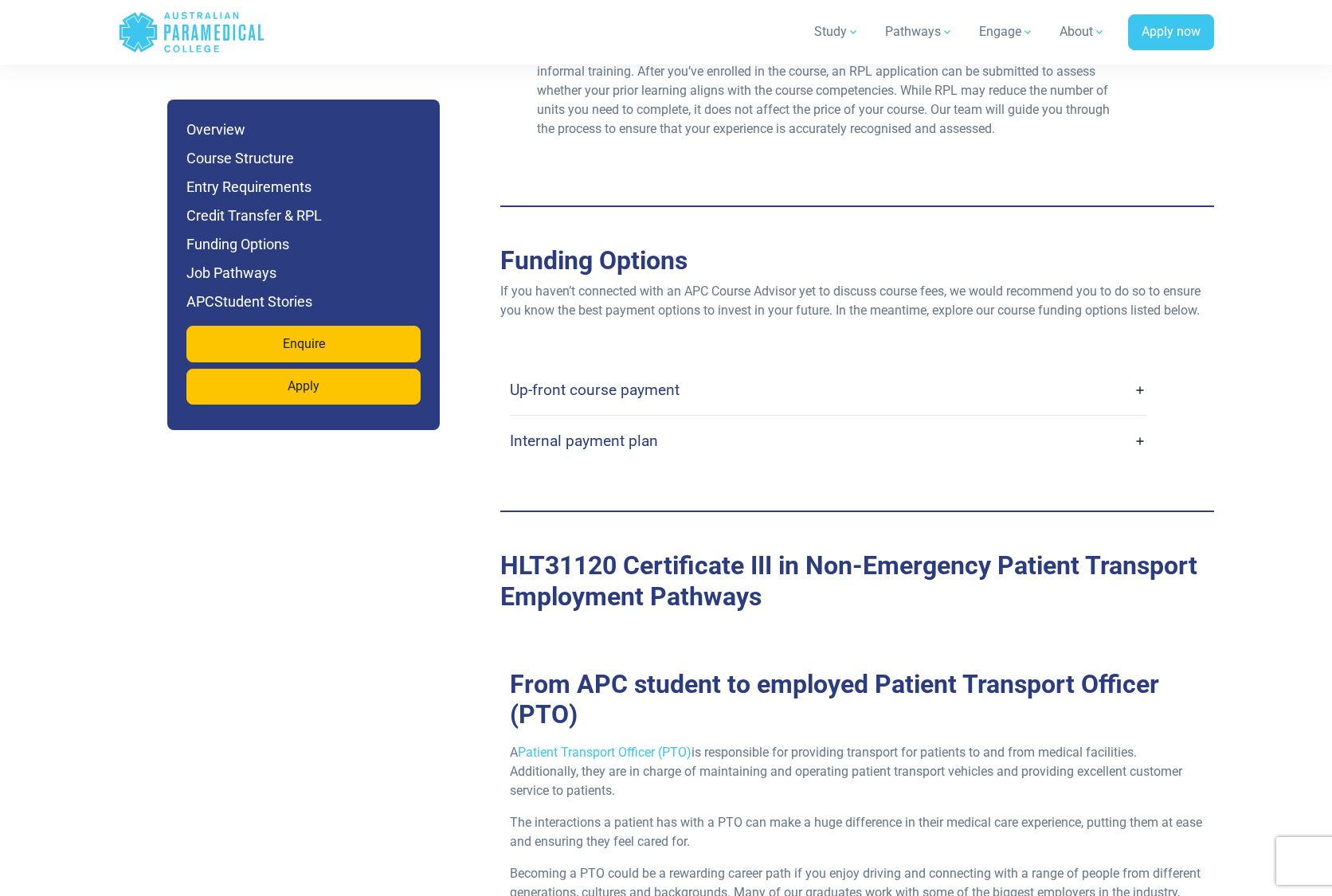
click at [1137, 371] on link "Up-front course payment" at bounding box center [828, 389] width 637 height 38
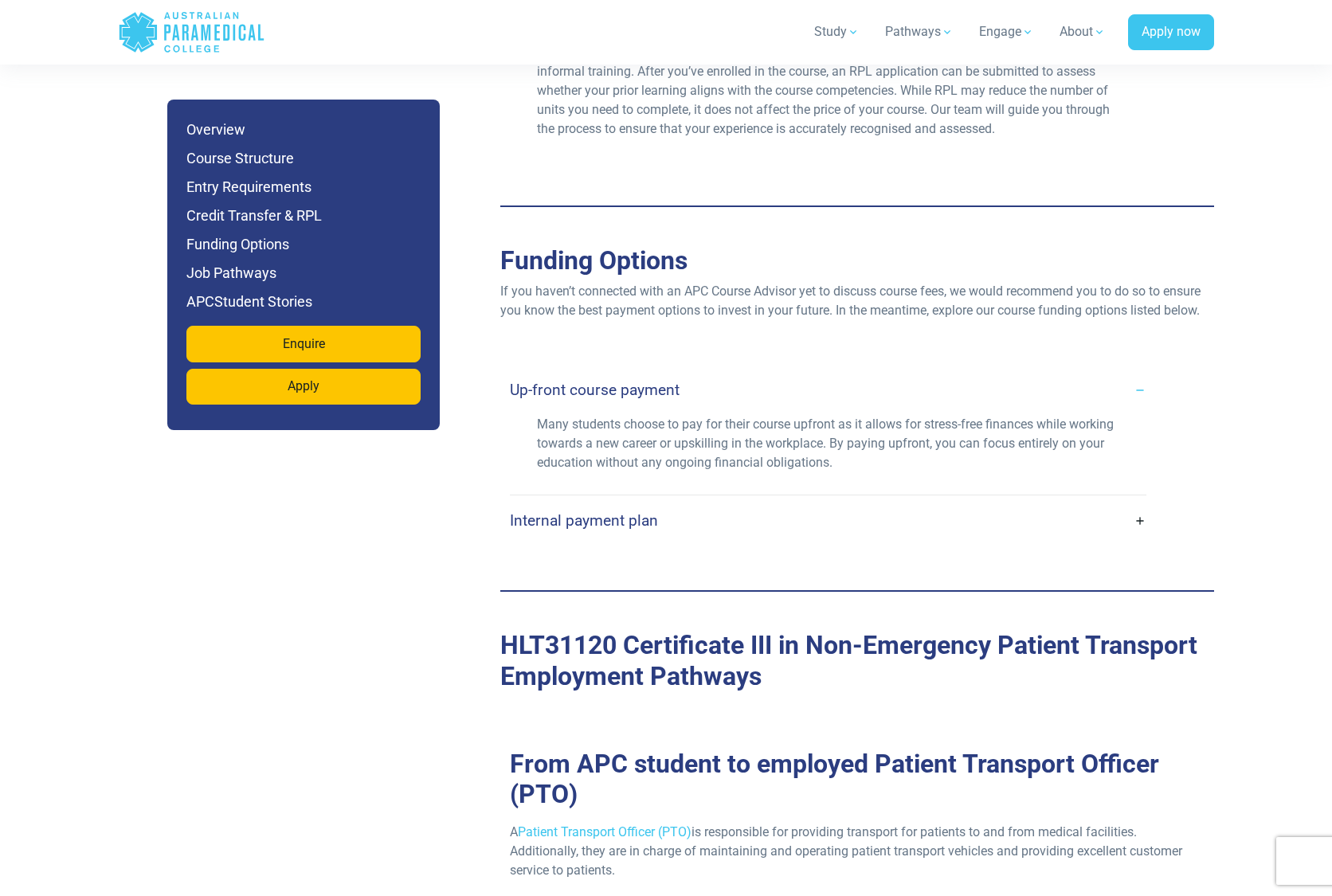
click at [1142, 502] on link "Internal payment plan" at bounding box center [828, 520] width 637 height 38
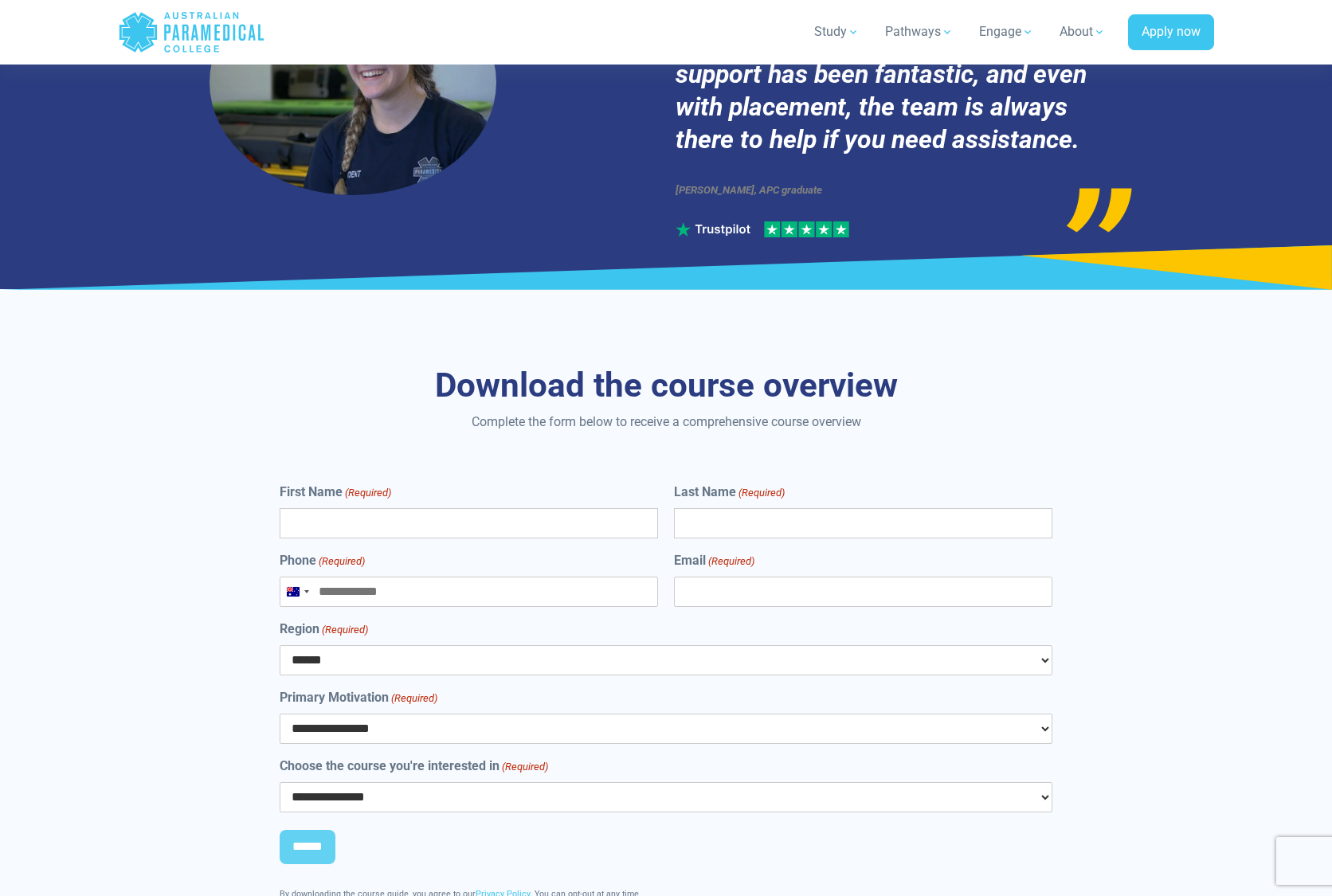
scroll to position [8857, 0]
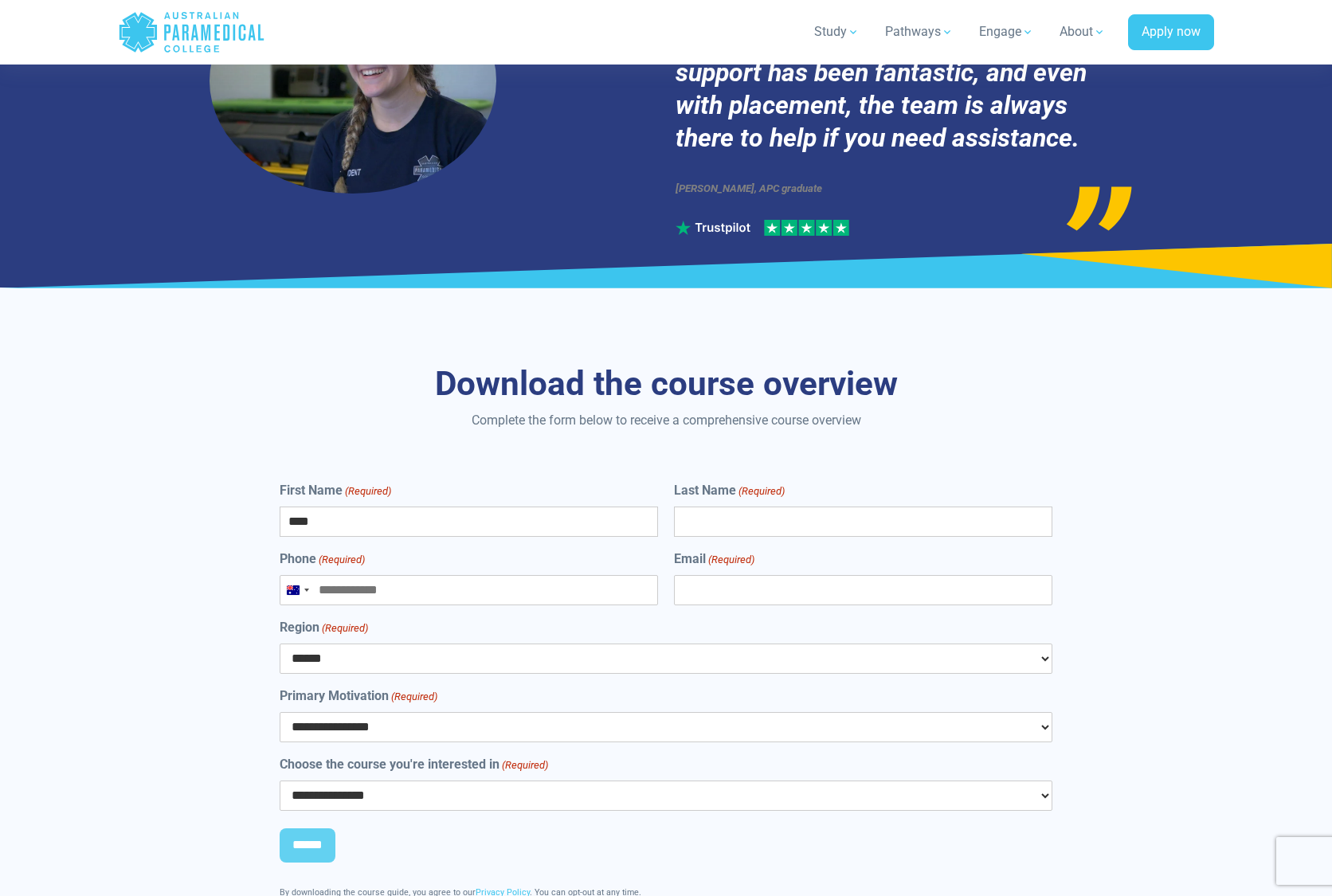
type input "****"
type input "*****"
type input "**********"
select select "***"
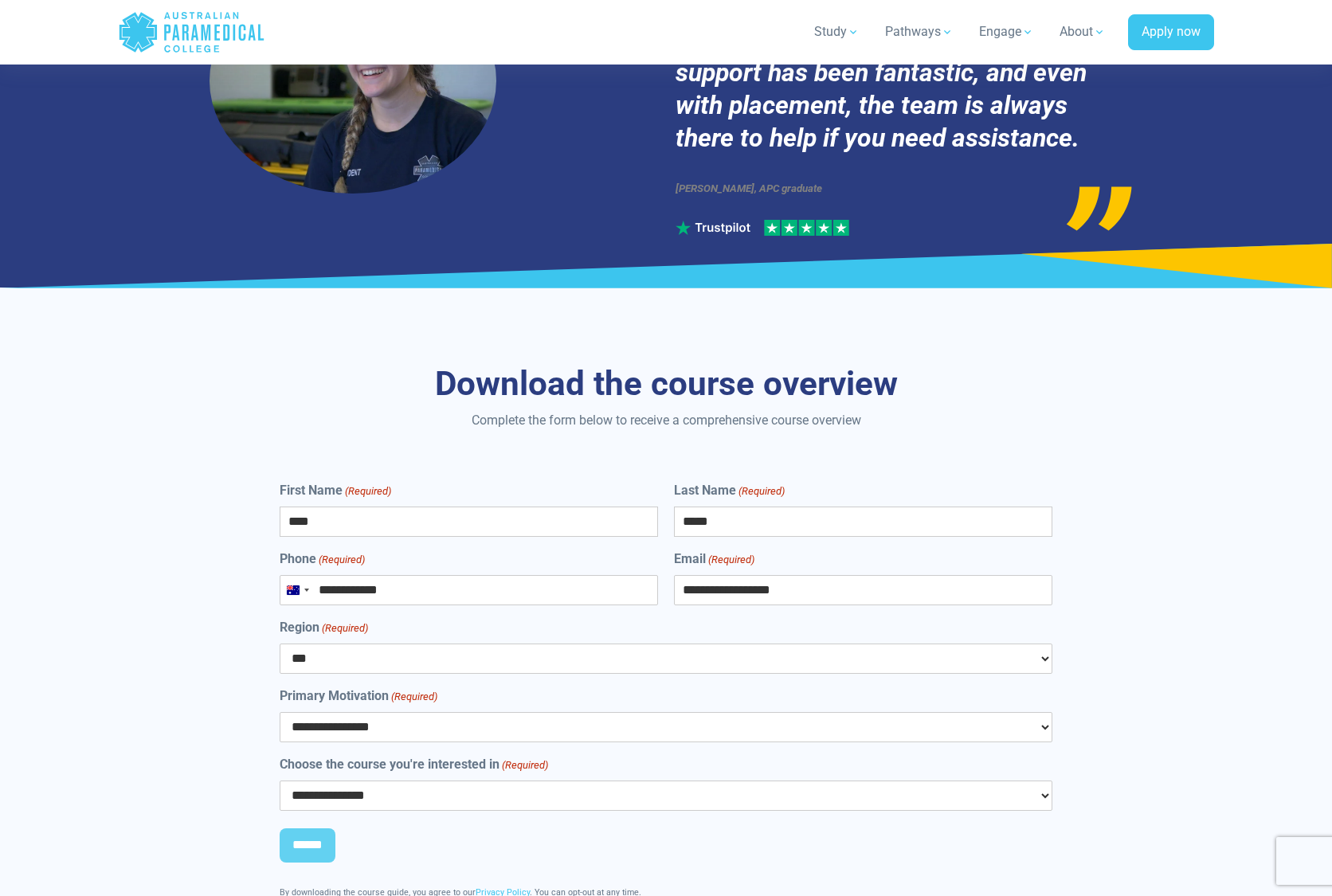
select select "**********"
click at [318, 828] on input "******" at bounding box center [307, 846] width 55 height 35
